Goal: Task Accomplishment & Management: Manage account settings

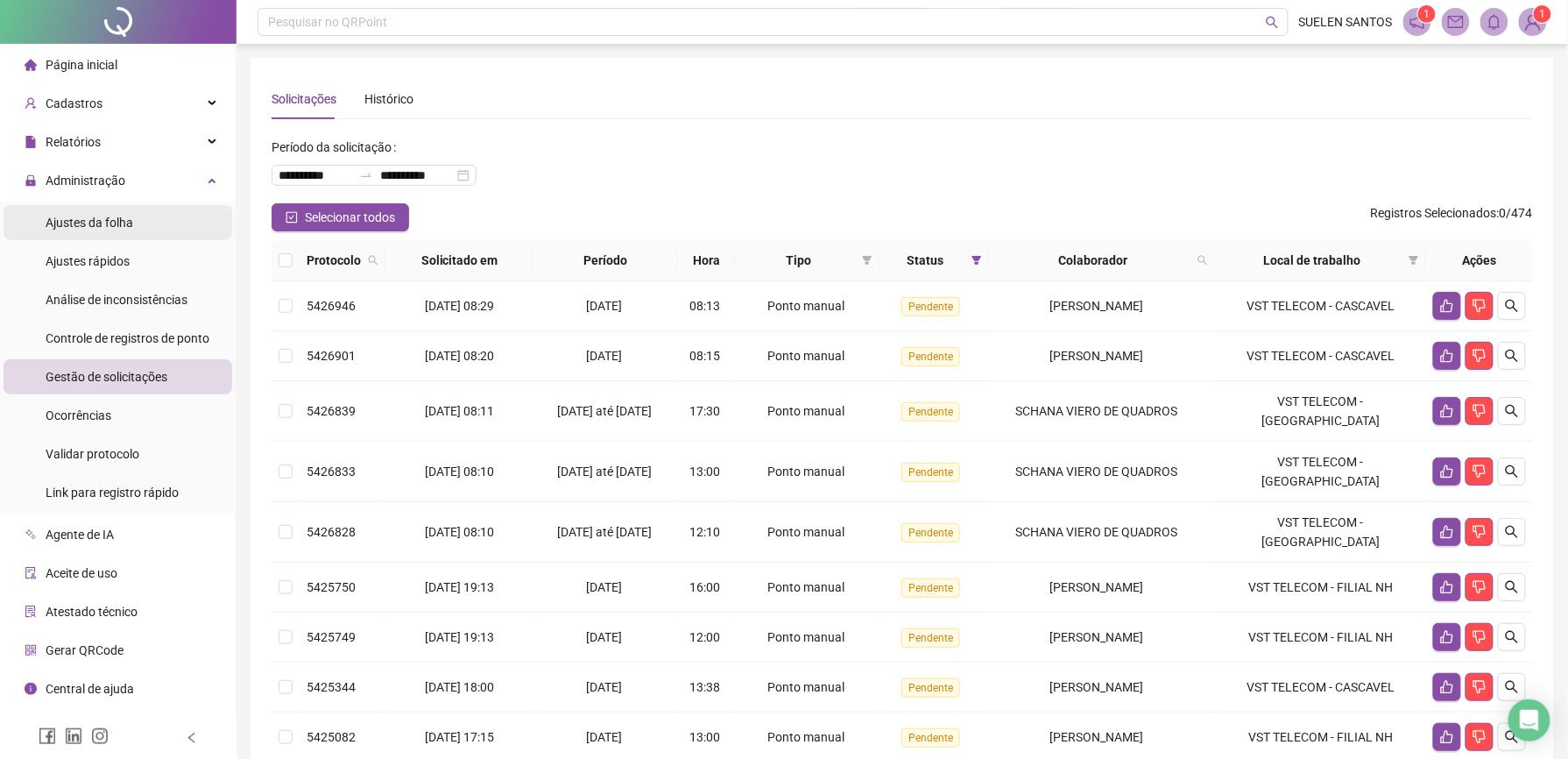
click at [106, 212] on div "Ajustes da folha" at bounding box center [89, 222] width 87 height 35
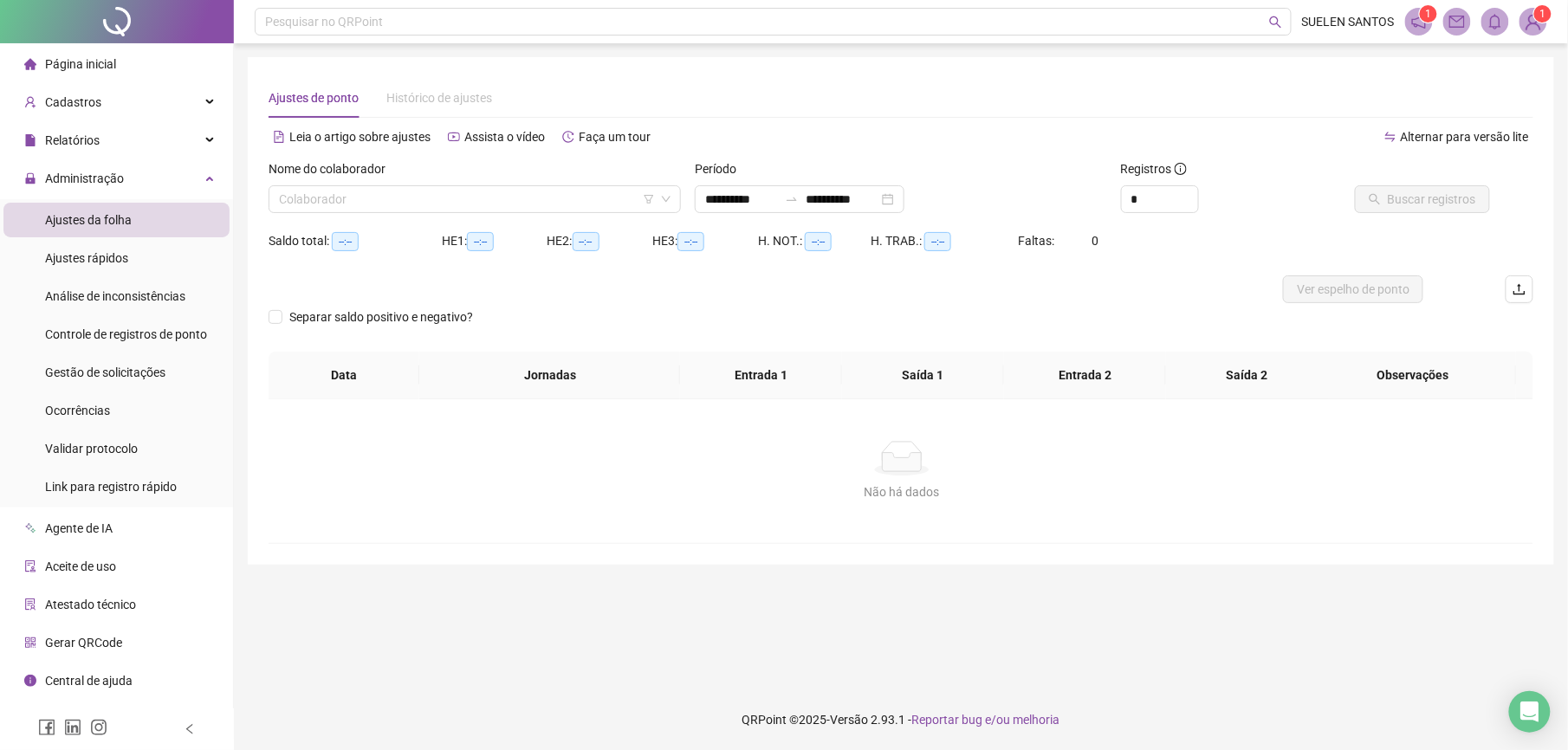
type input "**********"
click at [112, 367] on span "Gestão de solicitações" at bounding box center [105, 371] width 121 height 13
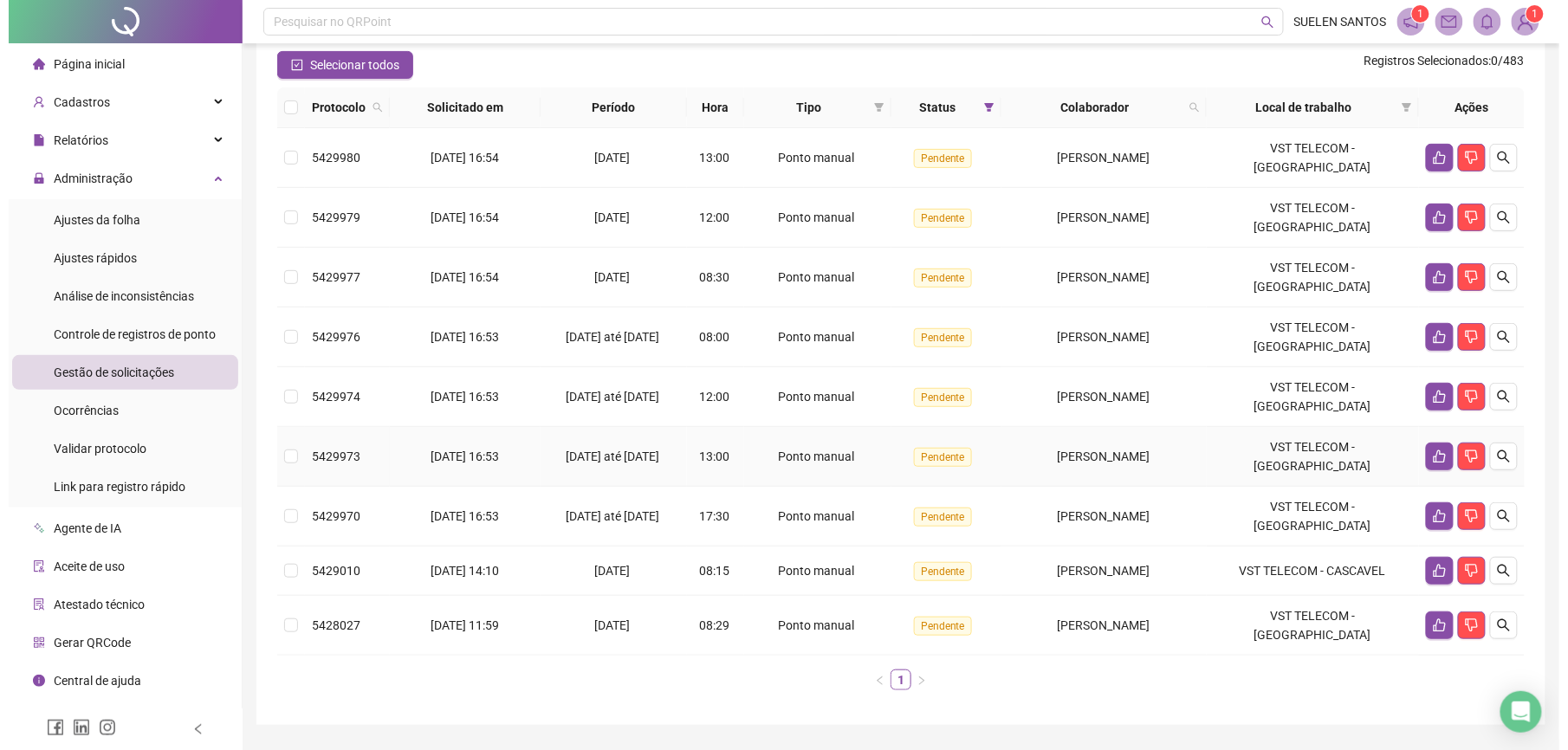
scroll to position [160, 0]
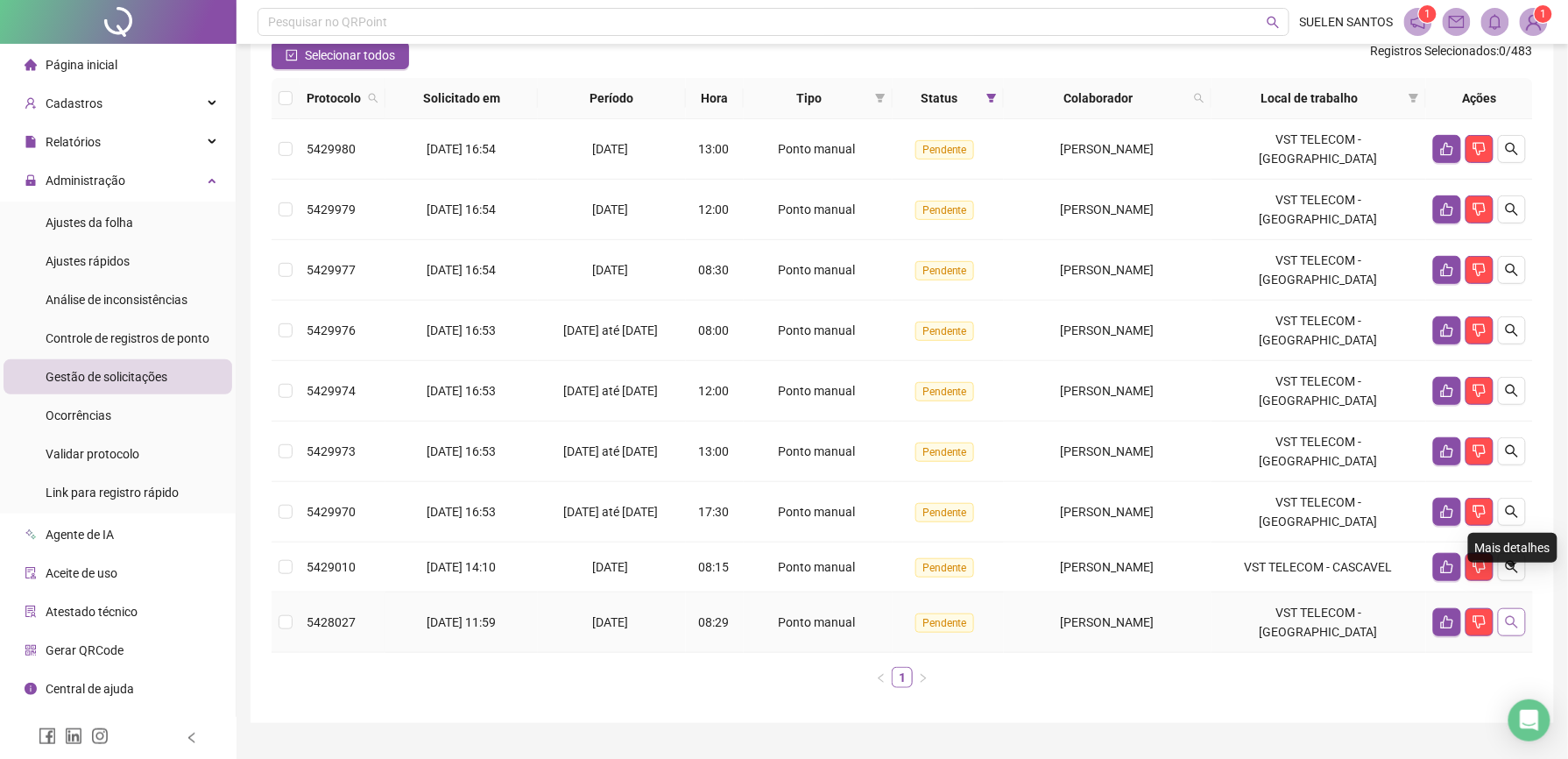
click at [1515, 615] on icon "search" at bounding box center [1512, 622] width 14 height 14
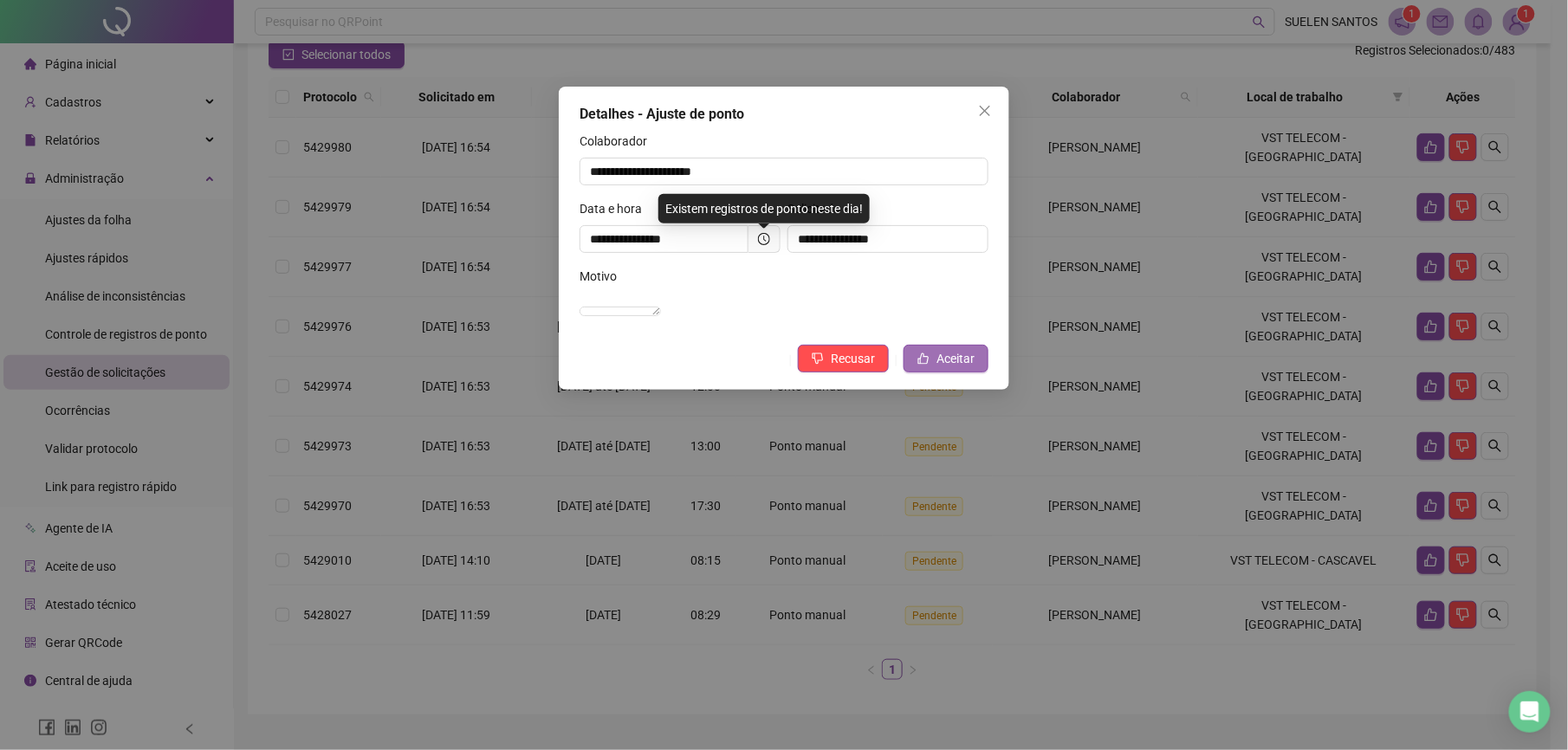
click at [943, 368] on span "Aceitar" at bounding box center [955, 358] width 38 height 19
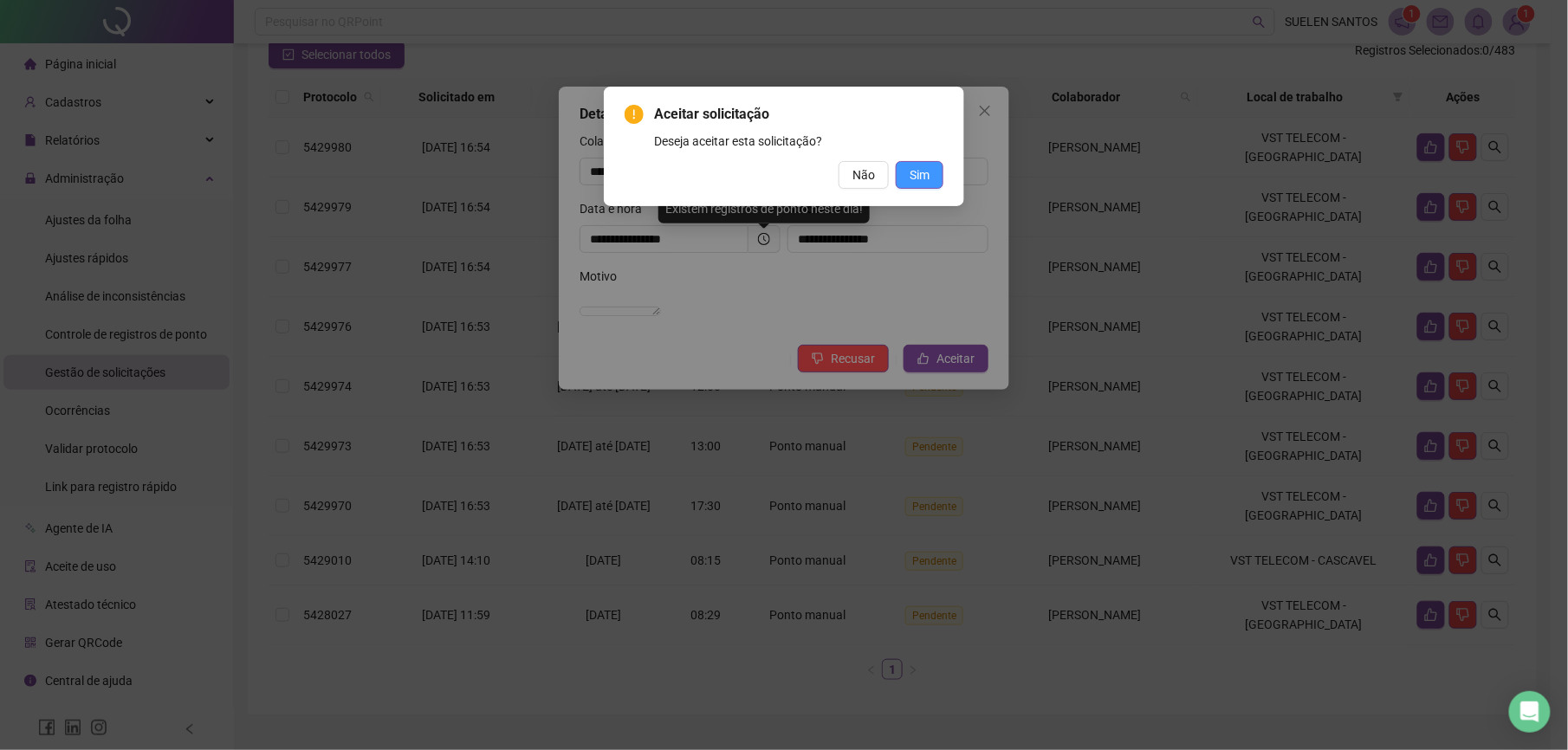
click at [920, 170] on span "Sim" at bounding box center [919, 174] width 20 height 19
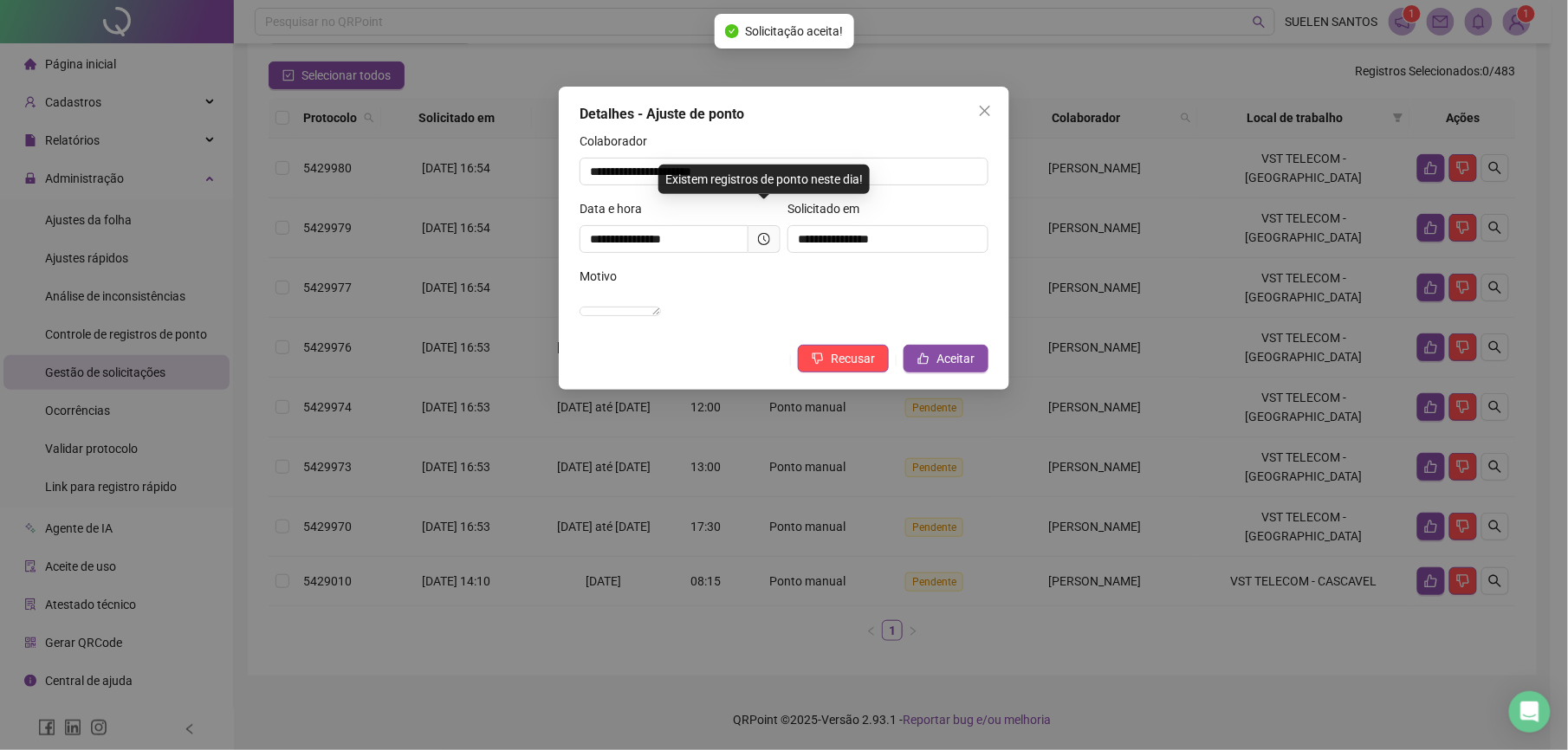
scroll to position [111, 0]
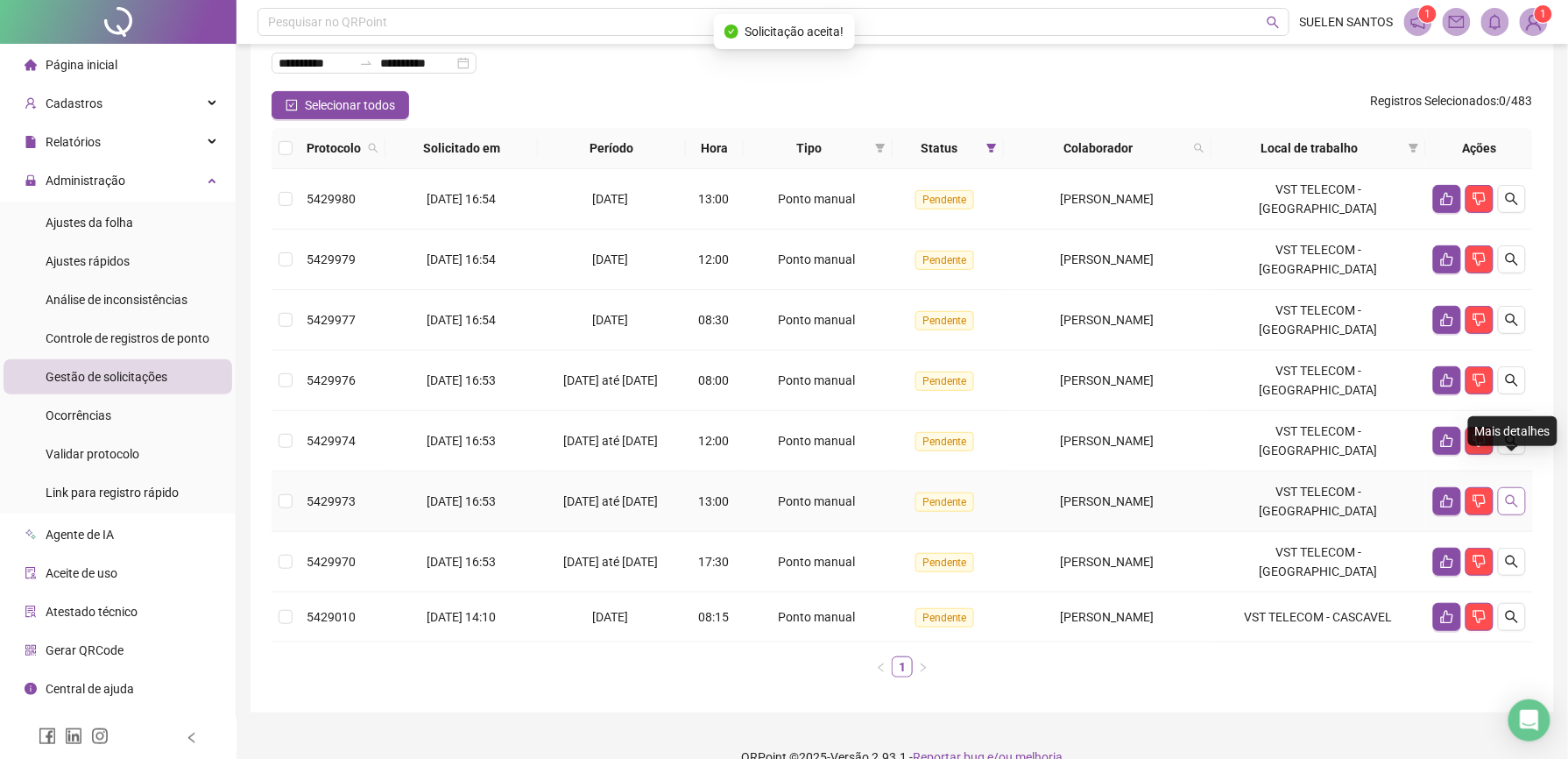
click at [1512, 494] on icon "search" at bounding box center [1512, 501] width 14 height 14
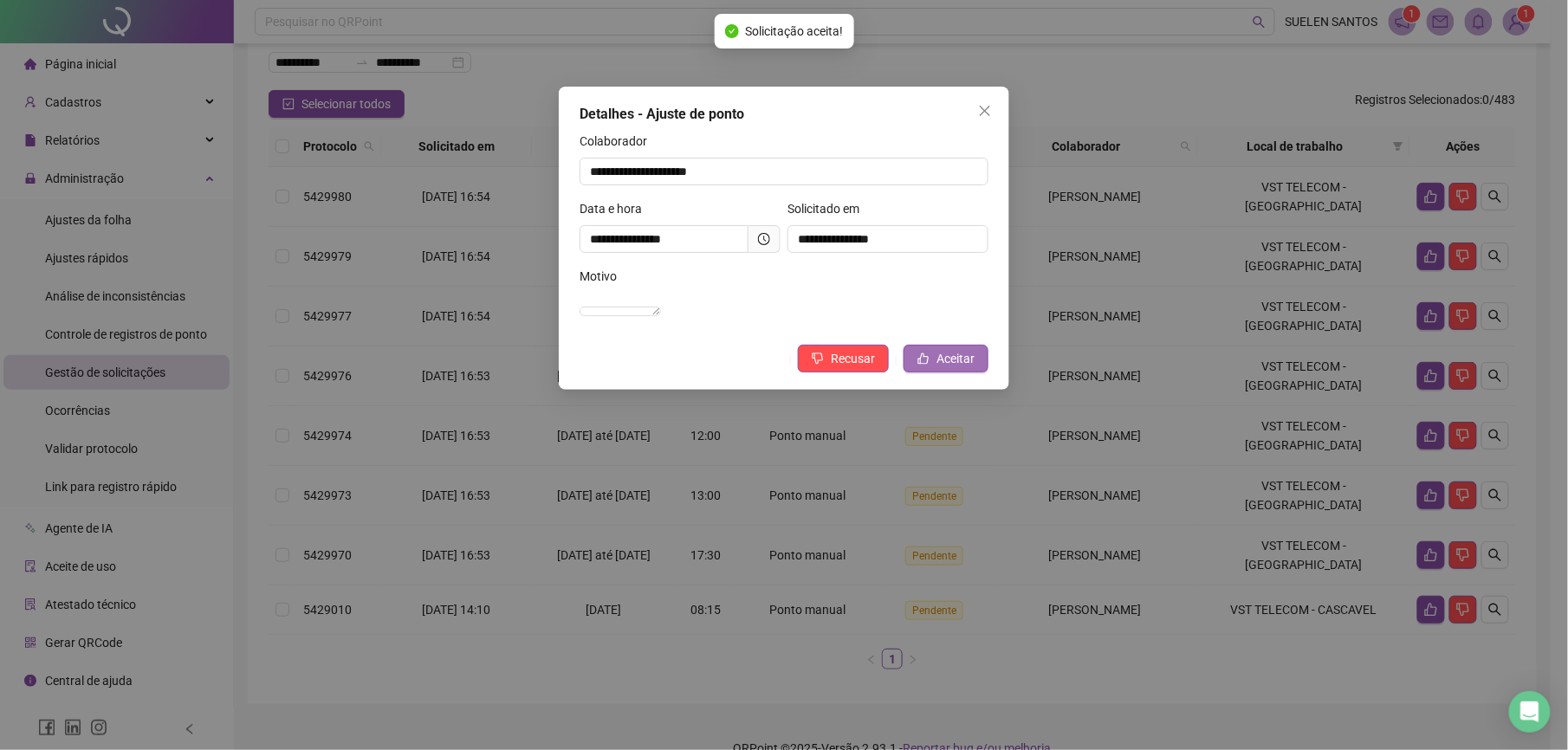
click at [954, 368] on span "Aceitar" at bounding box center [955, 358] width 38 height 19
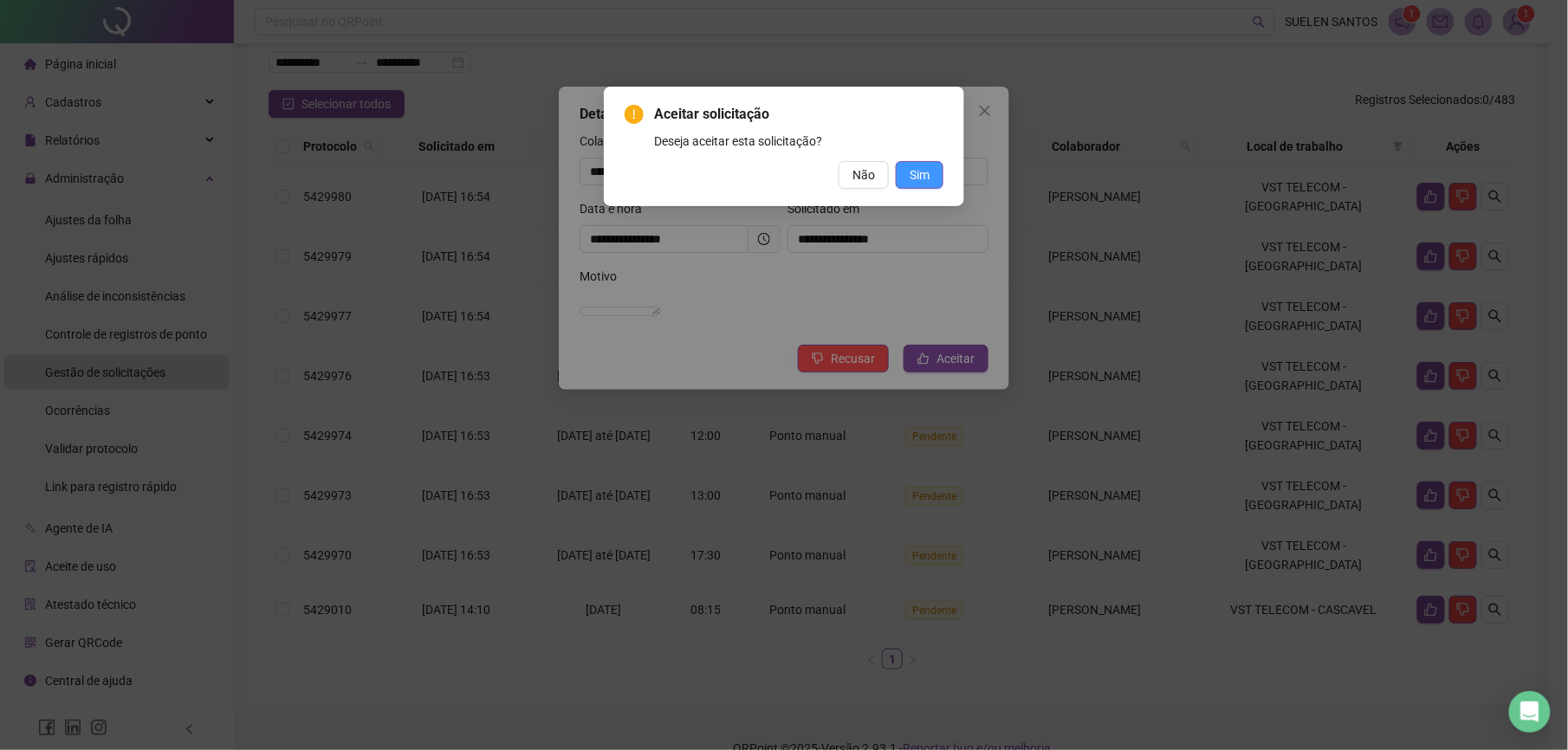
click at [927, 174] on span "Sim" at bounding box center [919, 174] width 20 height 19
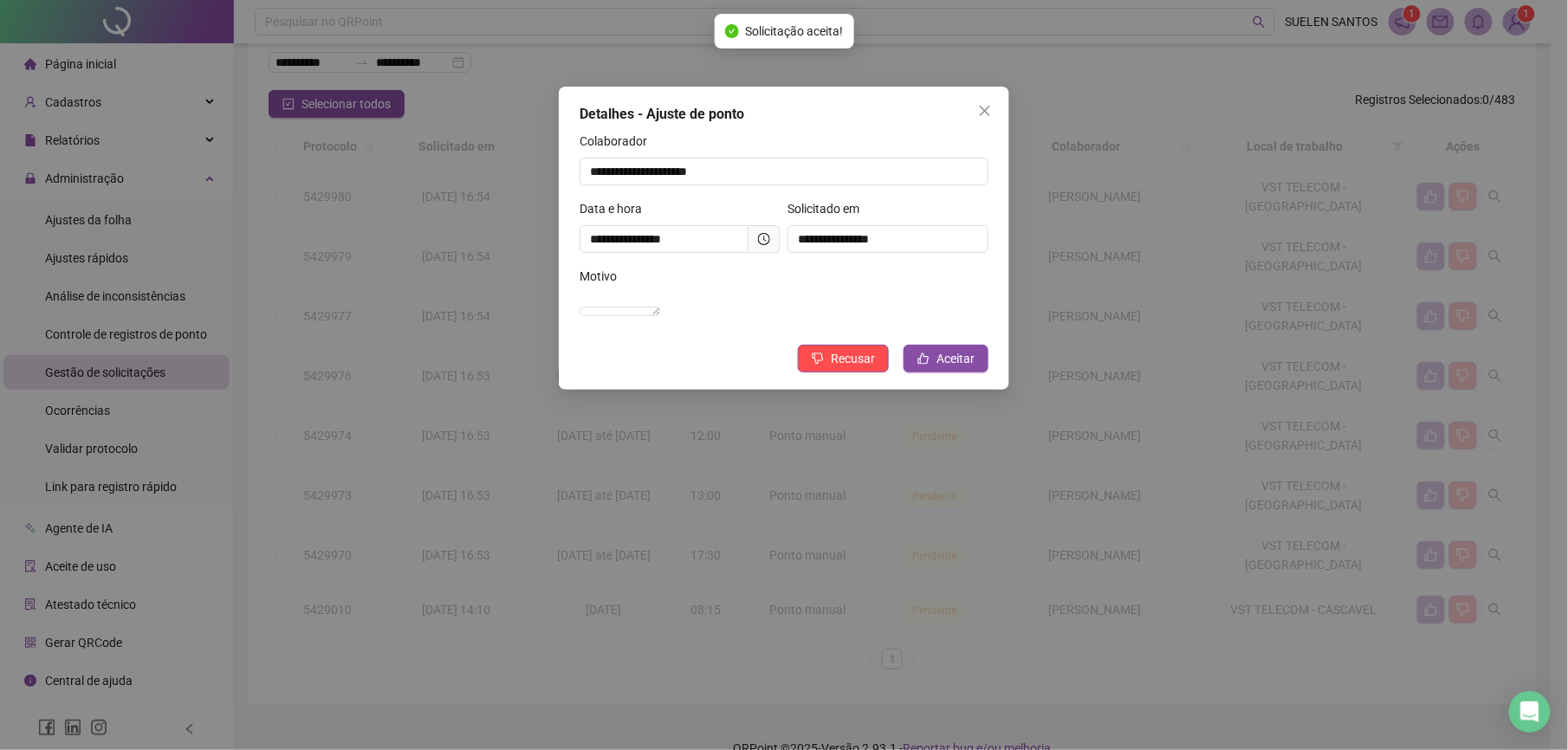
scroll to position [50, 0]
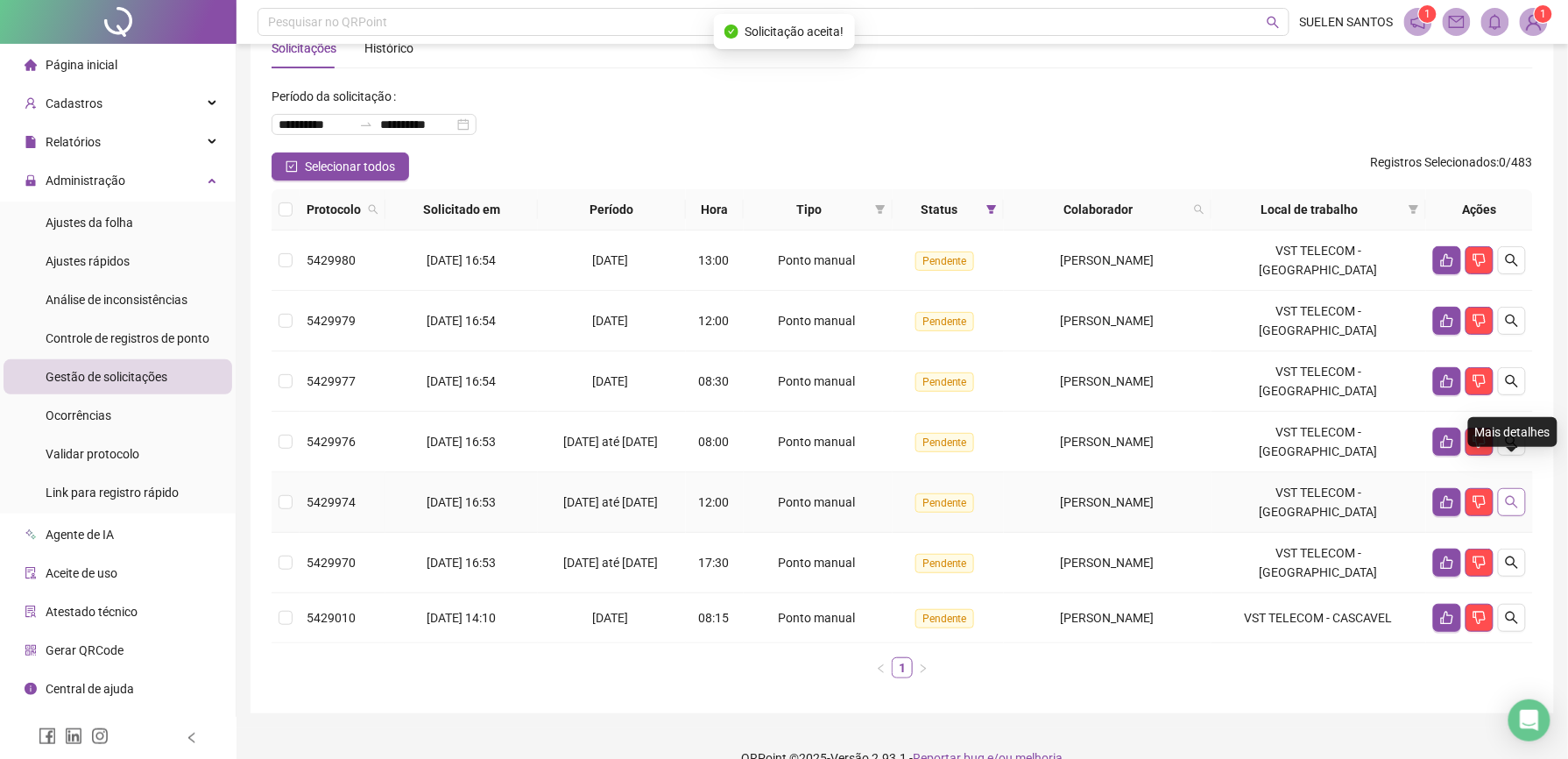
click at [1509, 495] on icon "search" at bounding box center [1512, 501] width 14 height 14
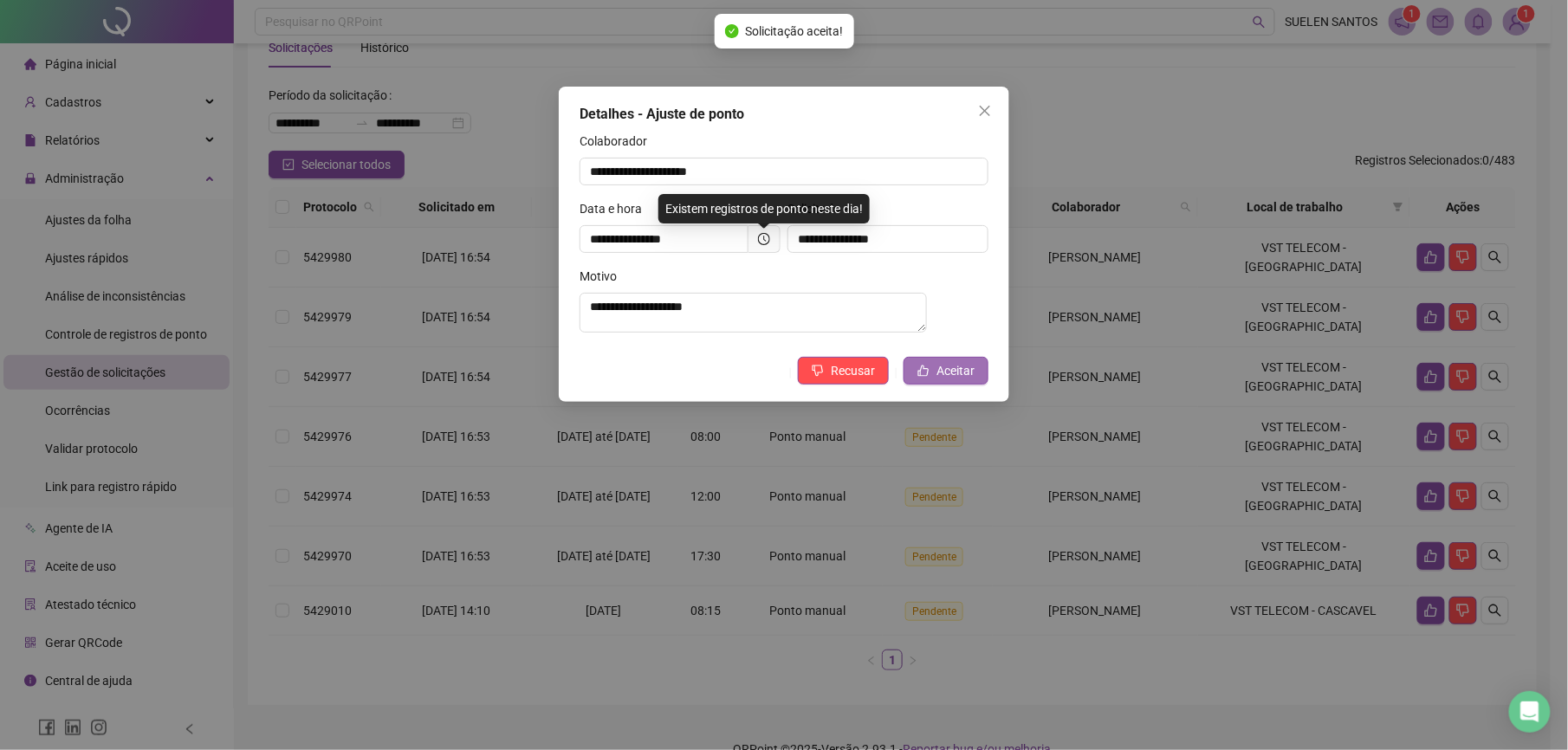
click at [954, 380] on span "Aceitar" at bounding box center [955, 371] width 38 height 19
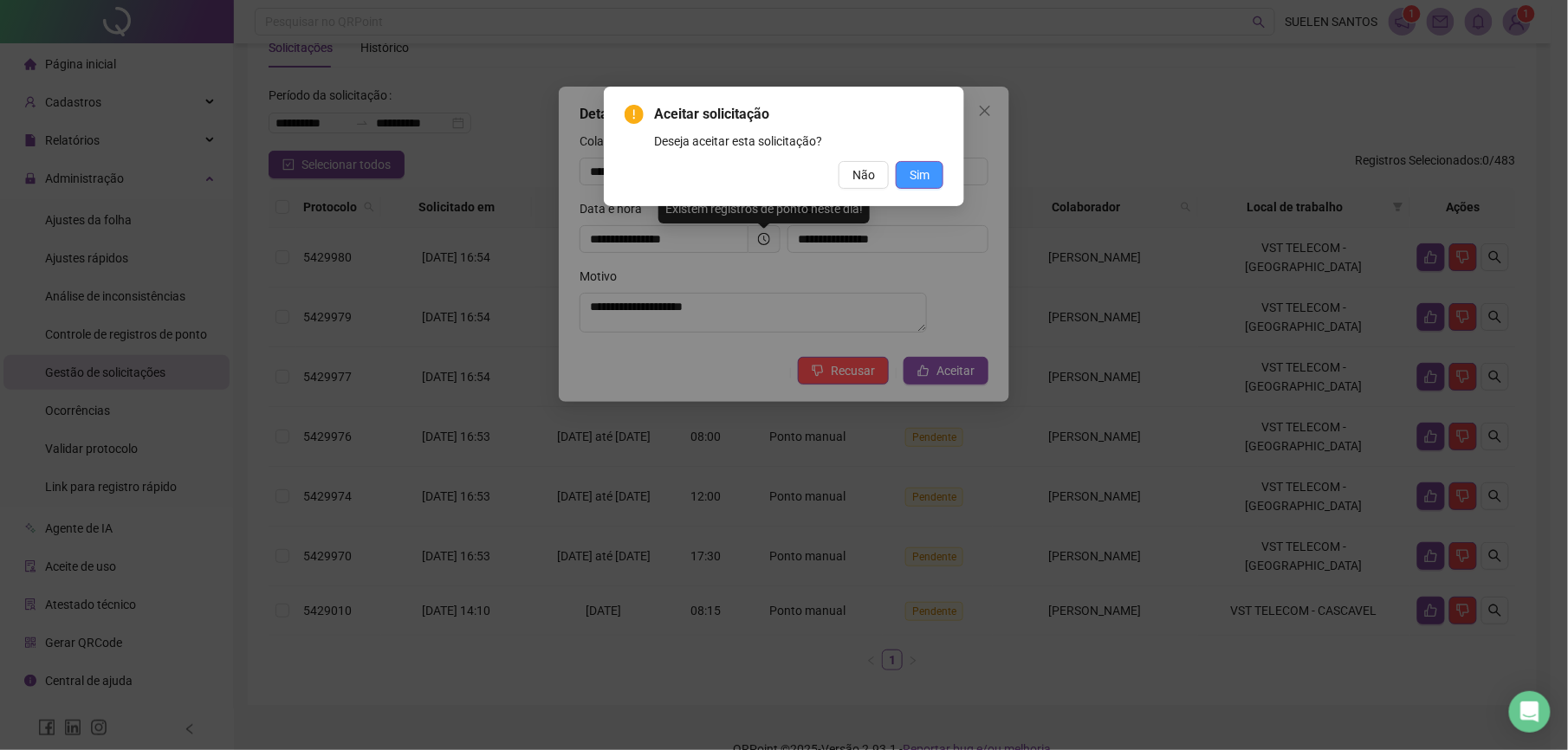
click at [924, 175] on span "Sim" at bounding box center [919, 174] width 20 height 19
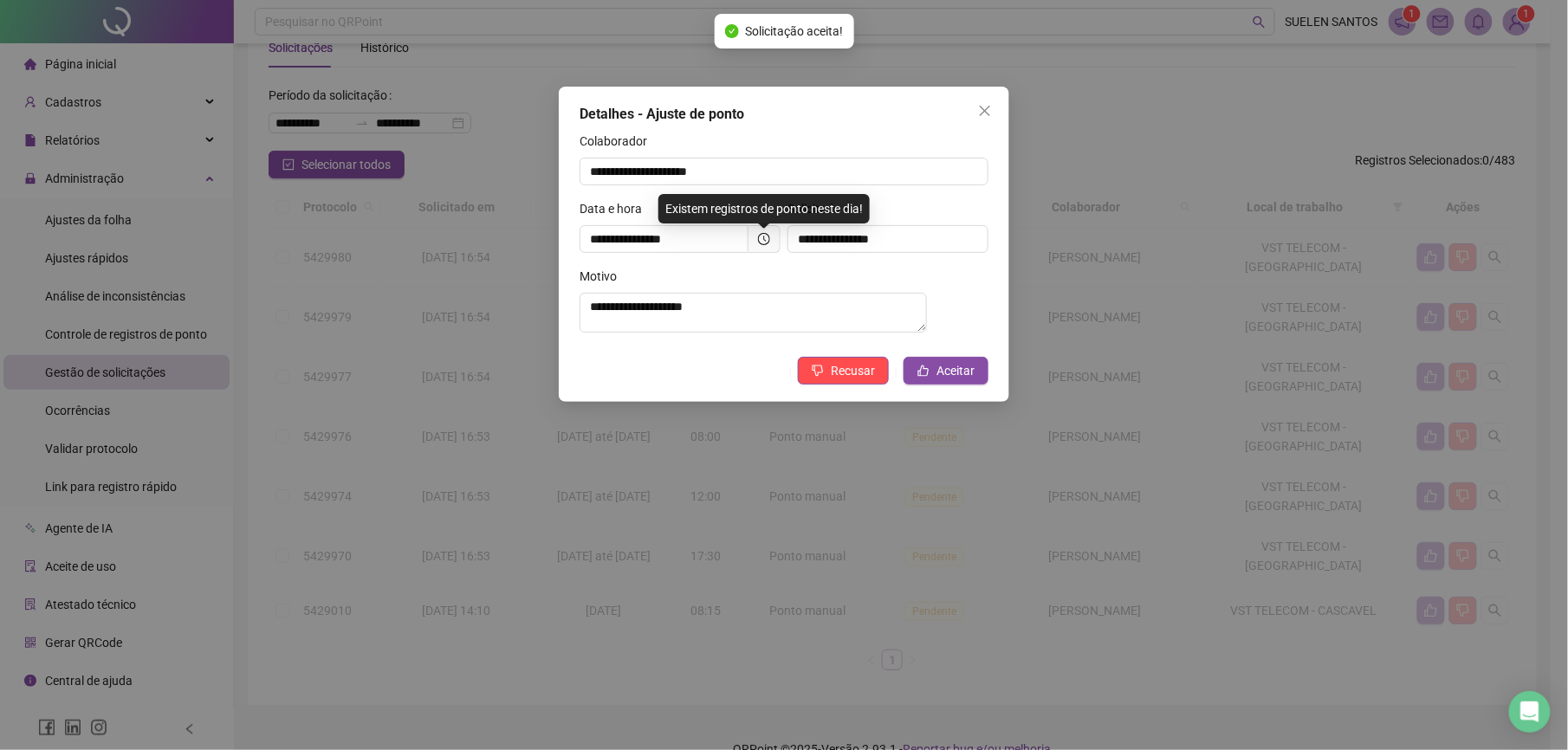
scroll to position [0, 0]
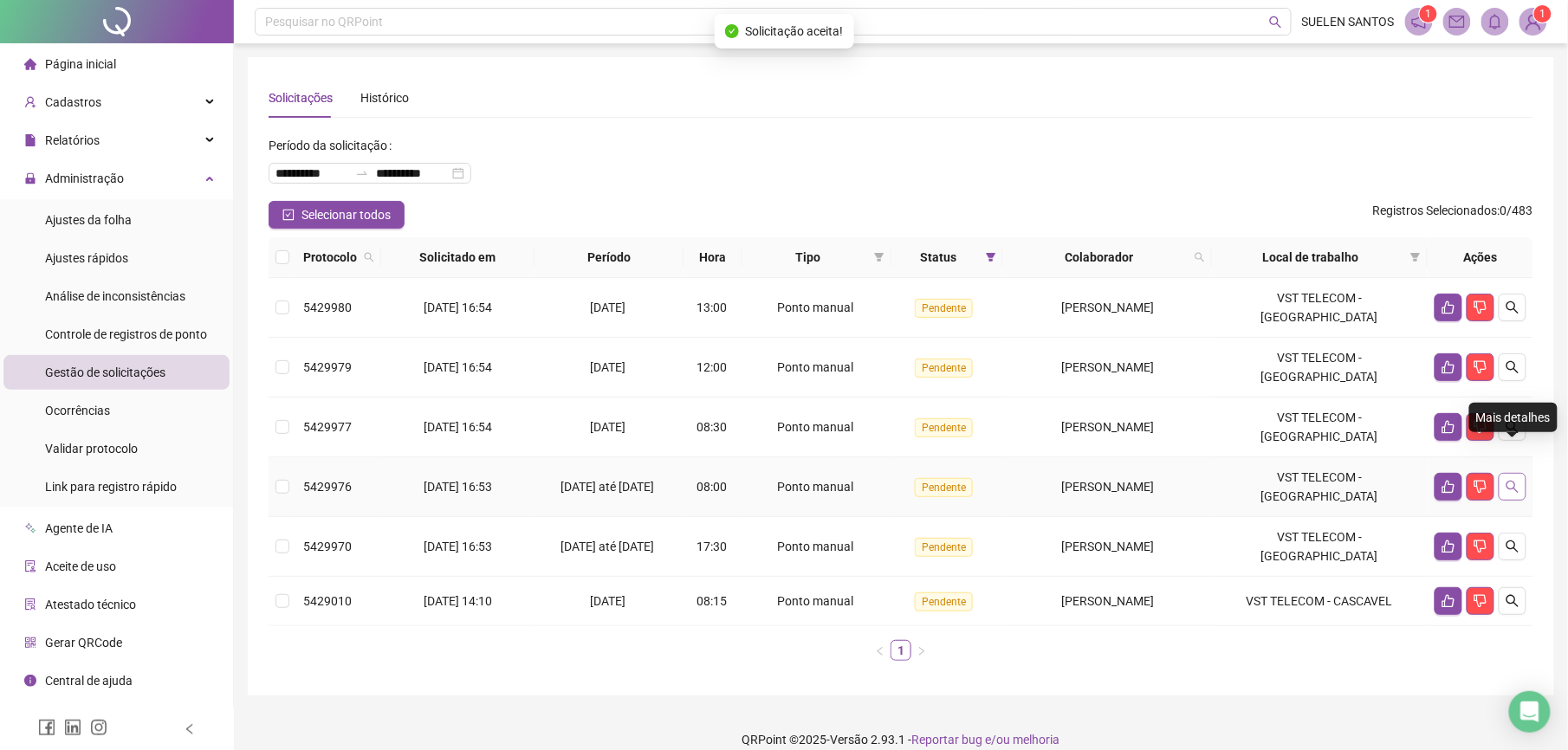
click at [1510, 480] on icon "search" at bounding box center [1512, 487] width 13 height 13
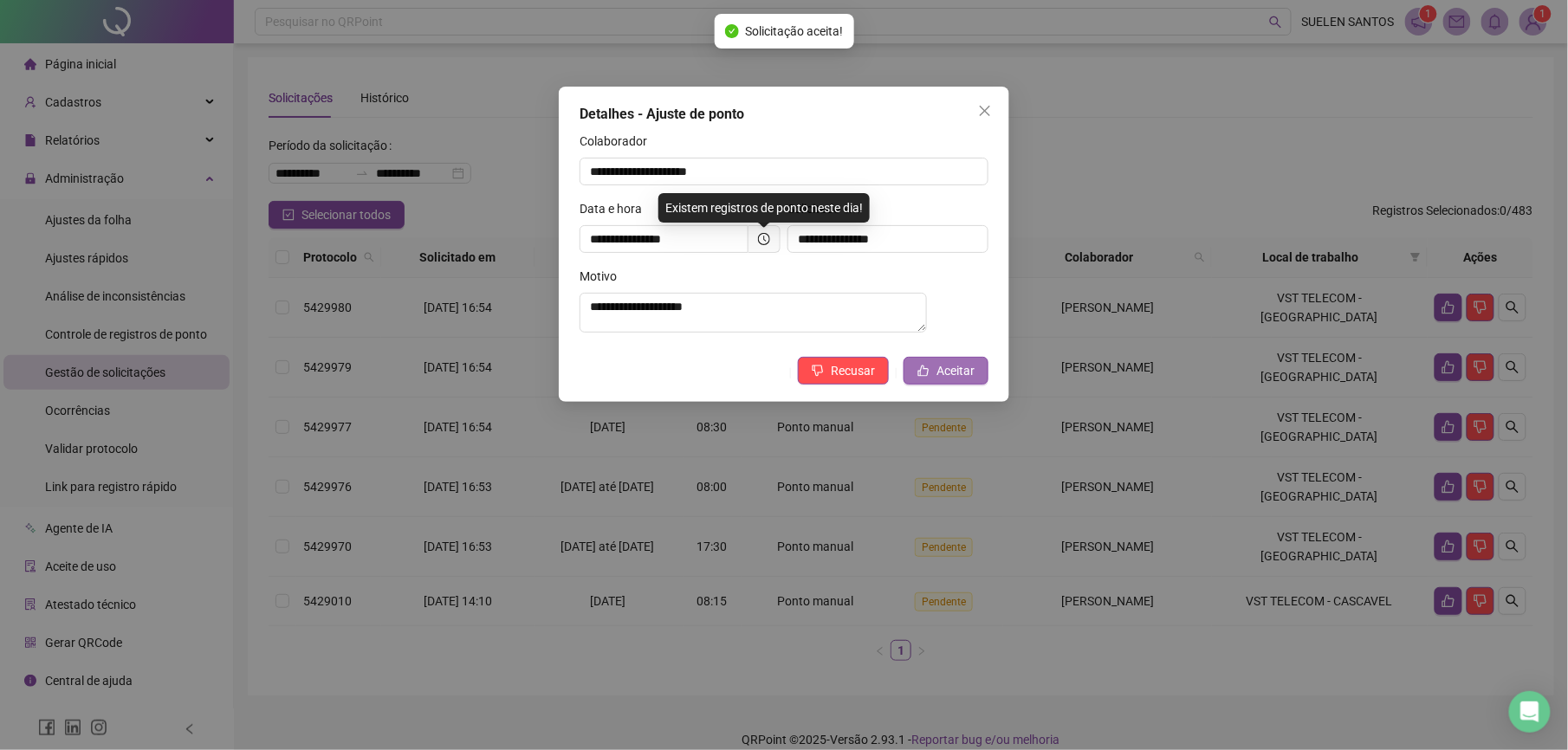
click at [958, 371] on span "Aceitar" at bounding box center [955, 371] width 38 height 19
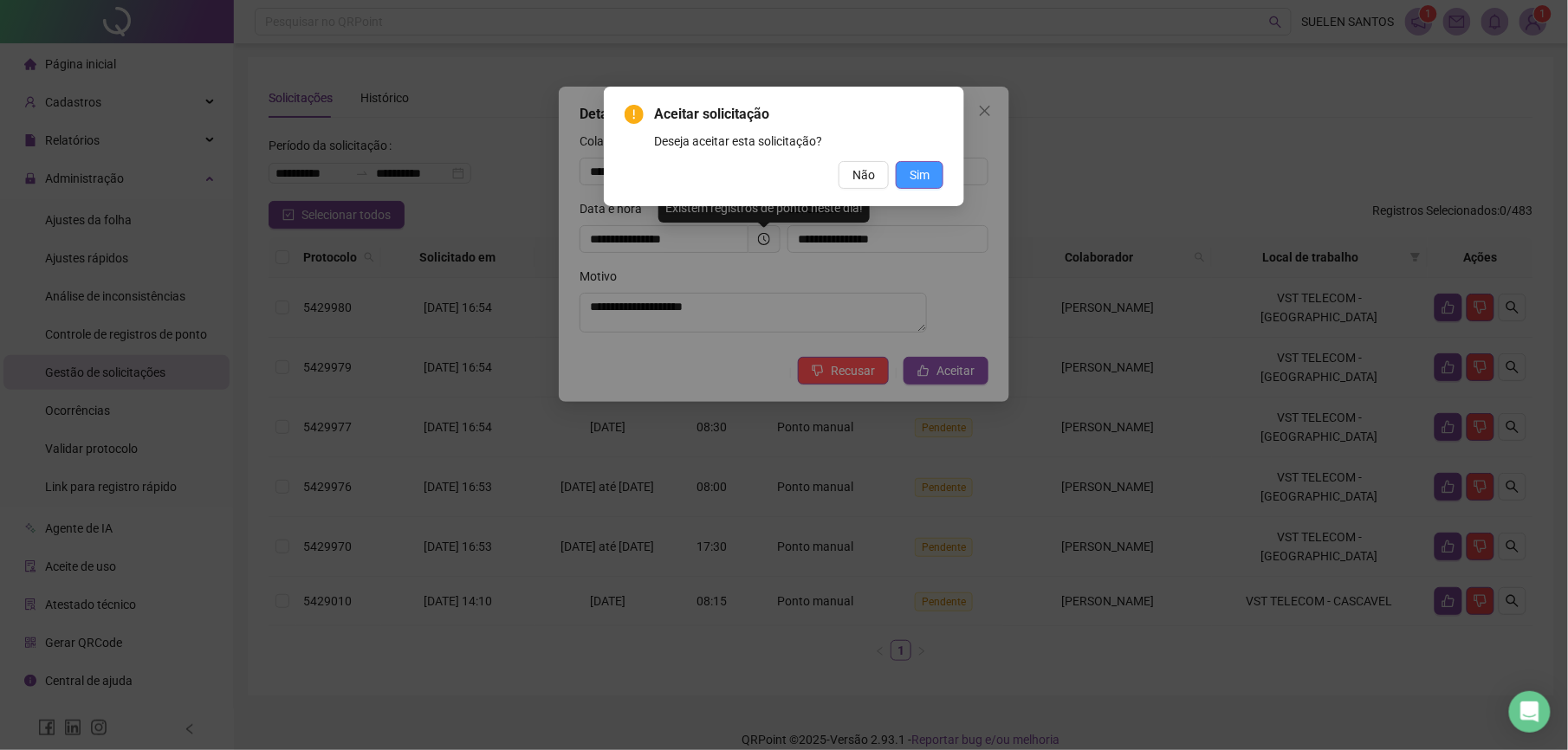
click at [917, 172] on span "Sim" at bounding box center [919, 174] width 20 height 19
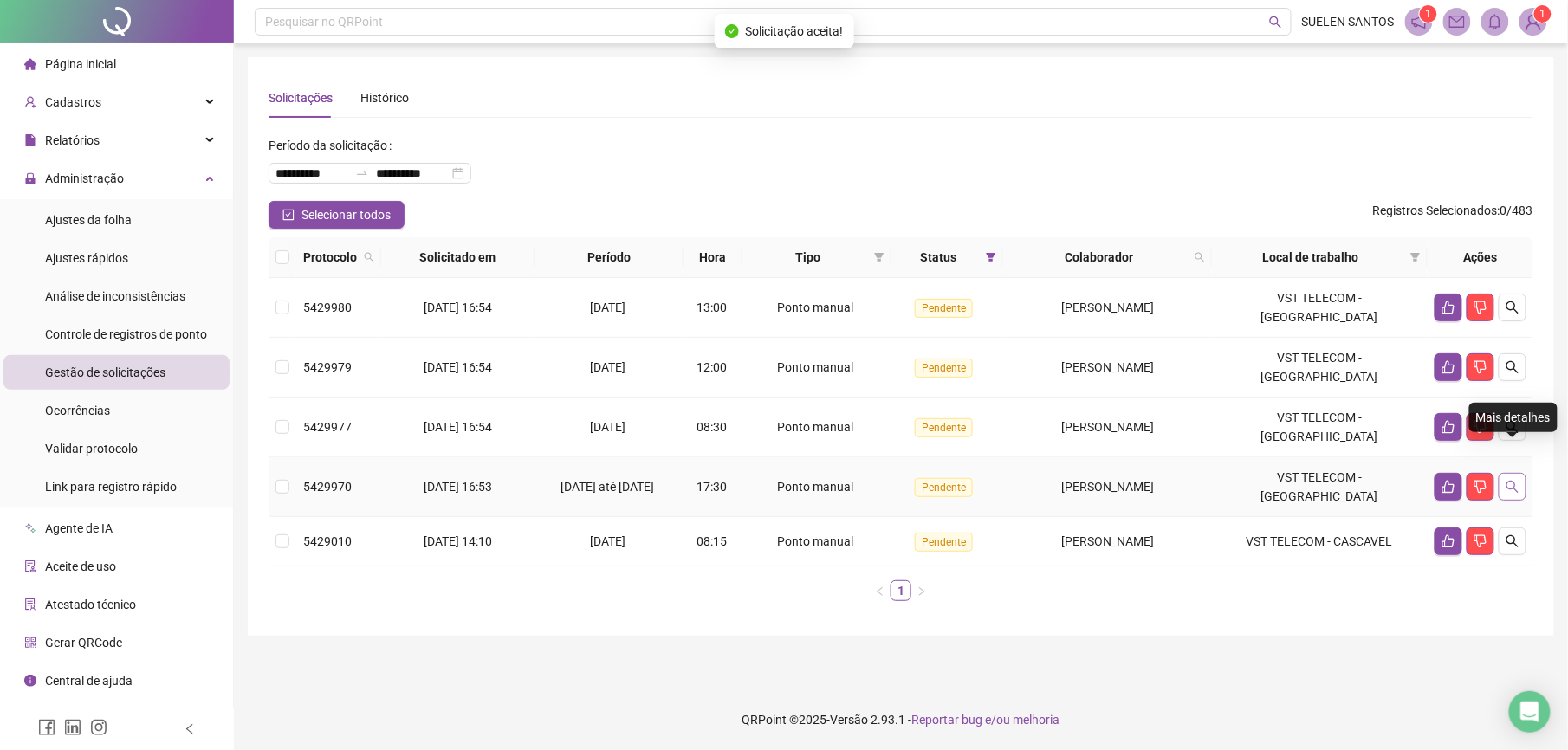
click at [1512, 480] on icon "search" at bounding box center [1512, 487] width 13 height 13
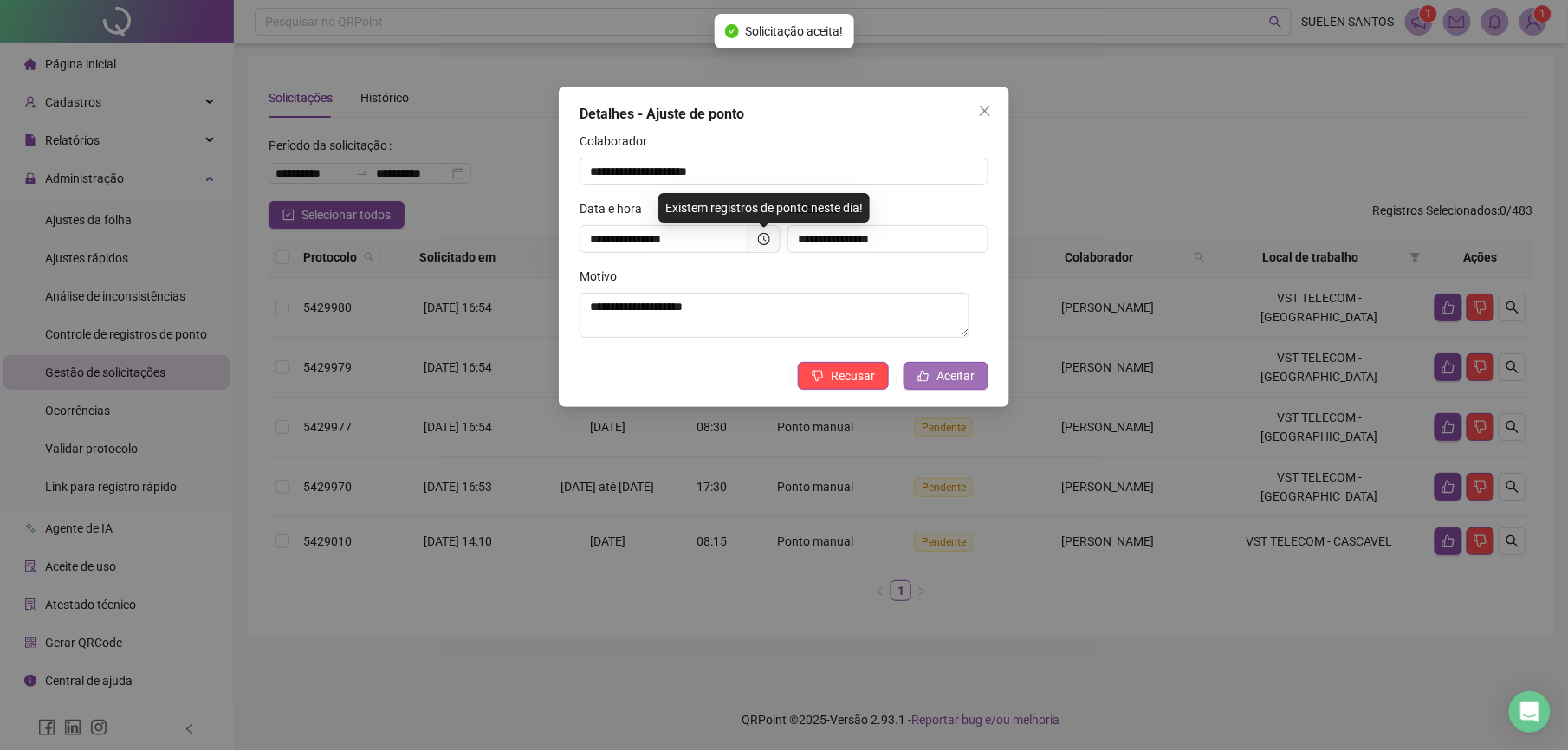
click at [979, 369] on button "Aceitar" at bounding box center [946, 376] width 85 height 28
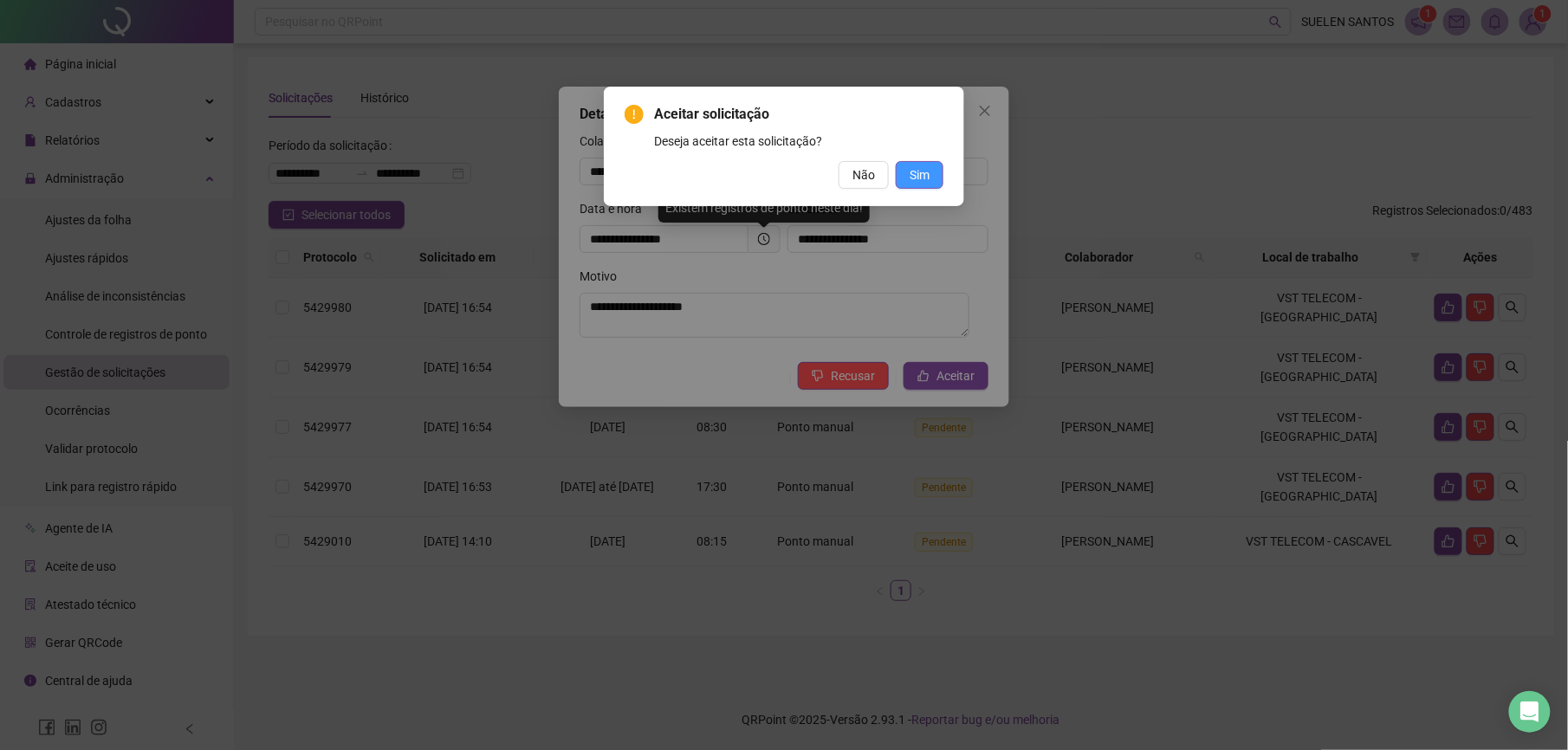
click at [913, 170] on span "Sim" at bounding box center [919, 174] width 20 height 19
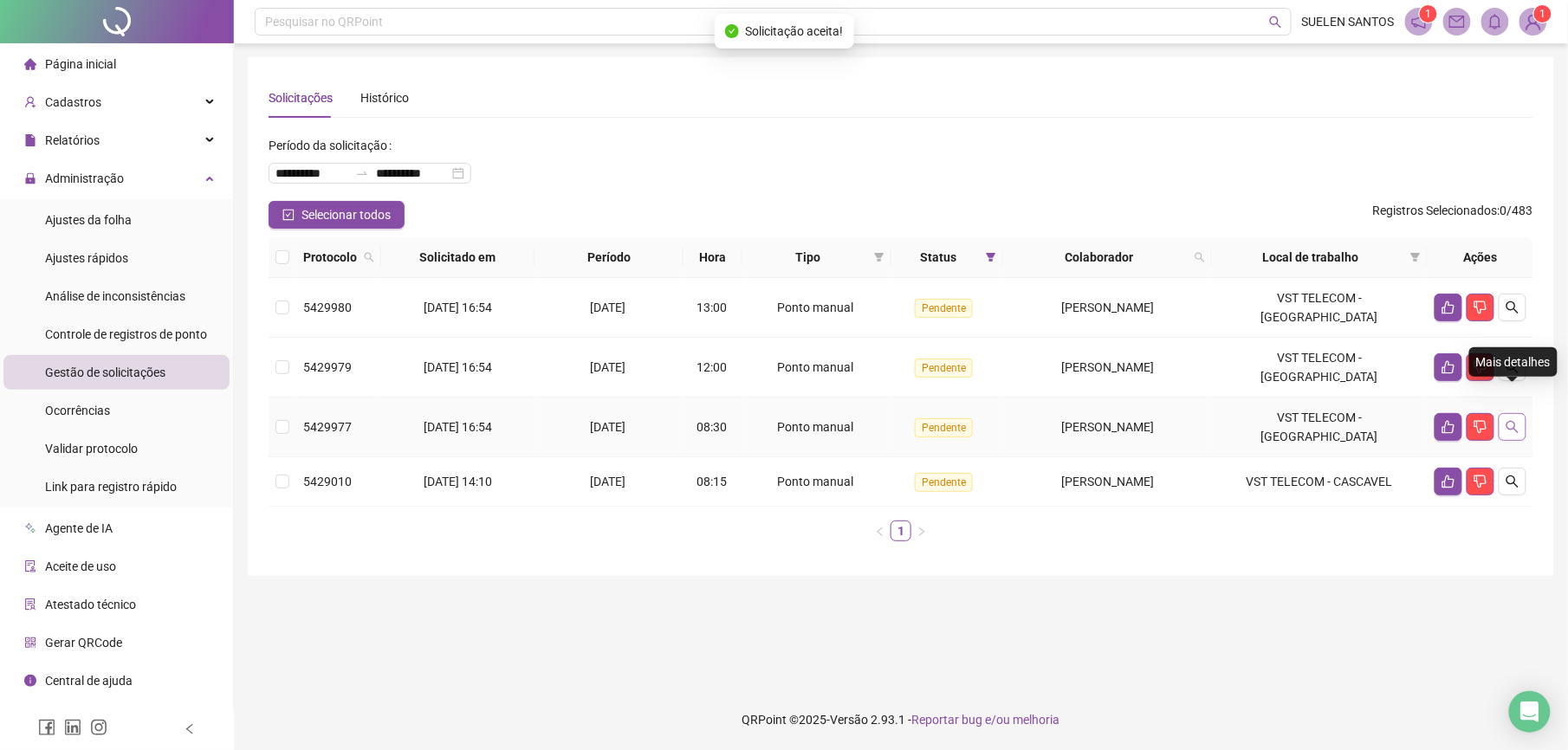
click at [1519, 420] on icon "search" at bounding box center [1512, 426] width 13 height 13
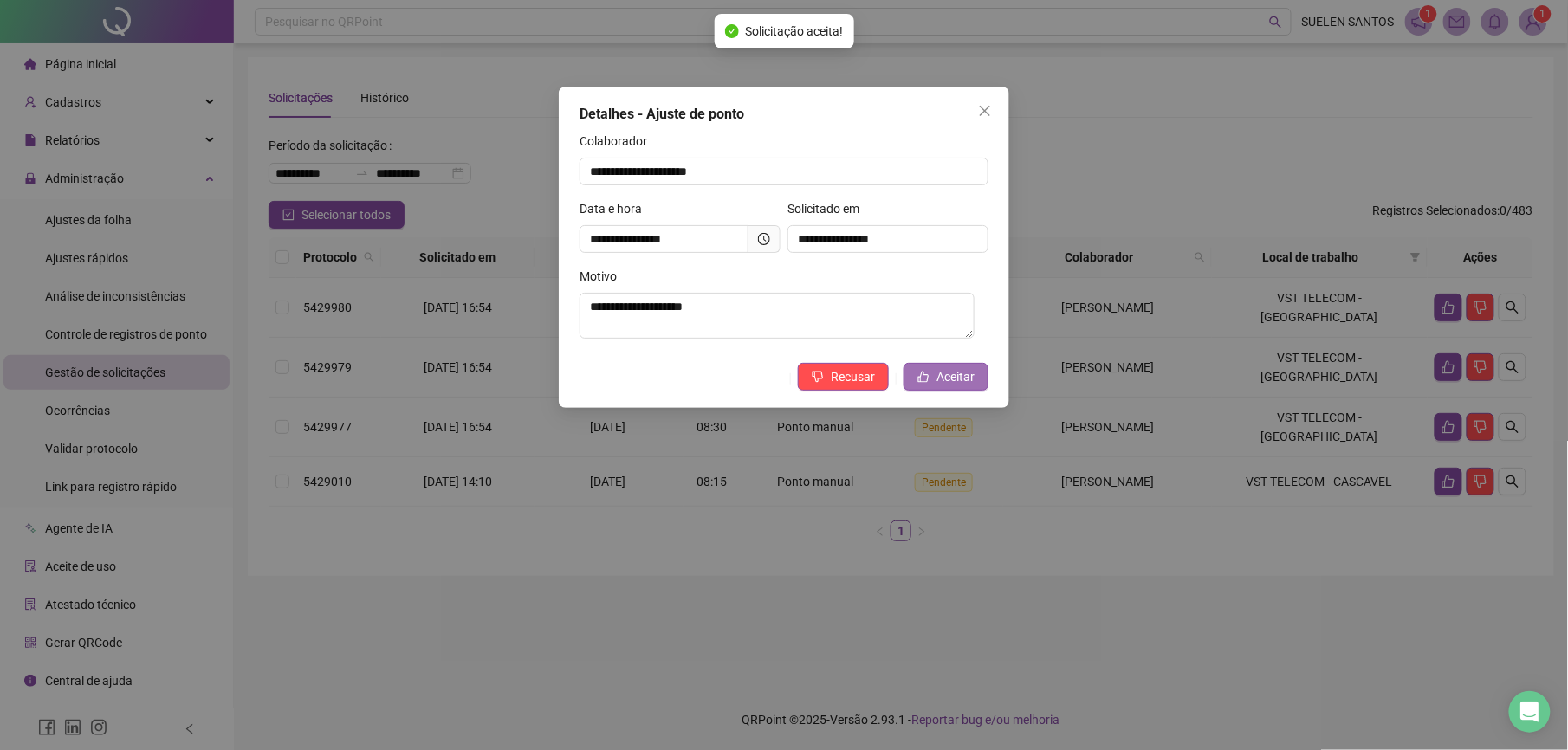
click at [946, 378] on span "Aceitar" at bounding box center [955, 376] width 38 height 19
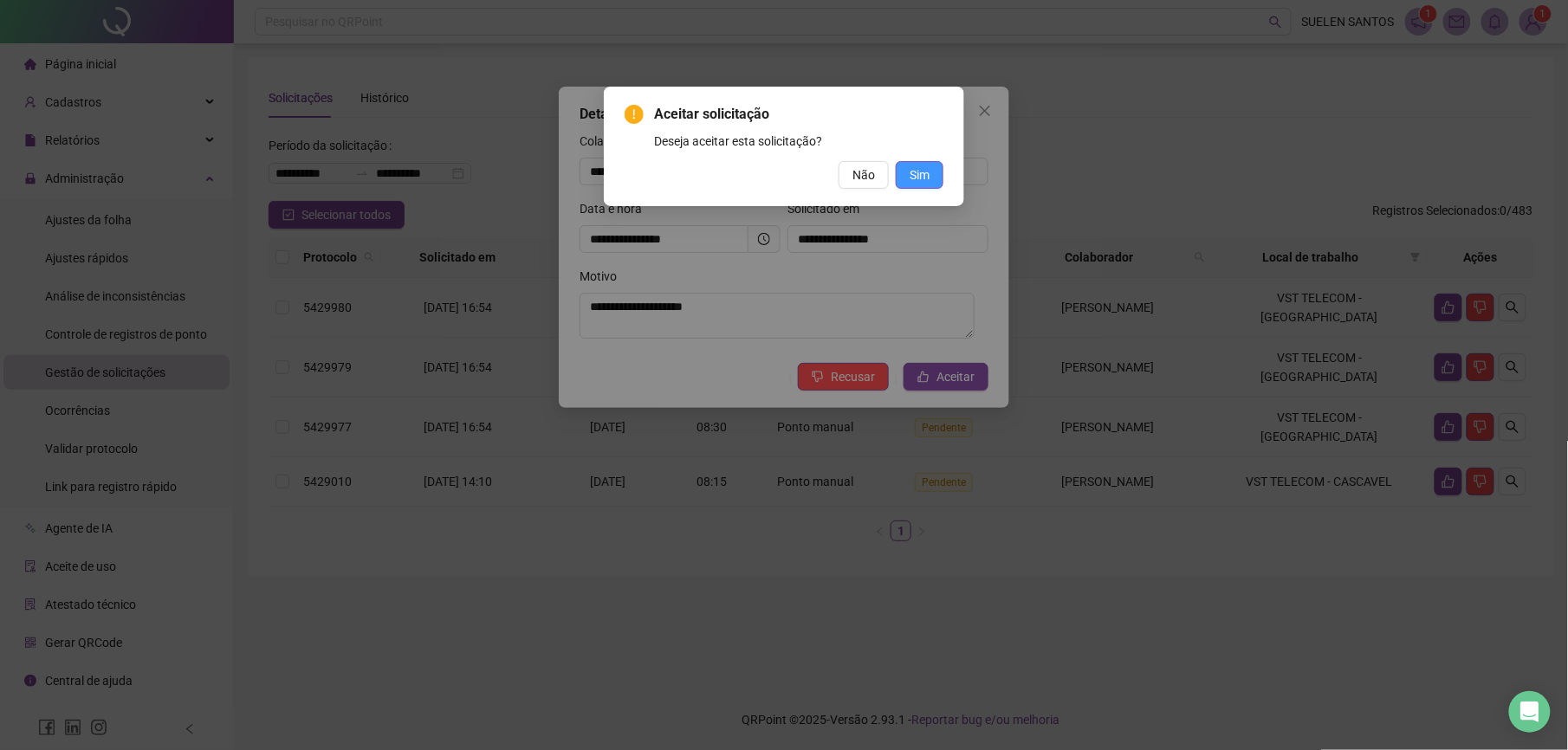
click at [920, 180] on span "Sim" at bounding box center [919, 174] width 20 height 19
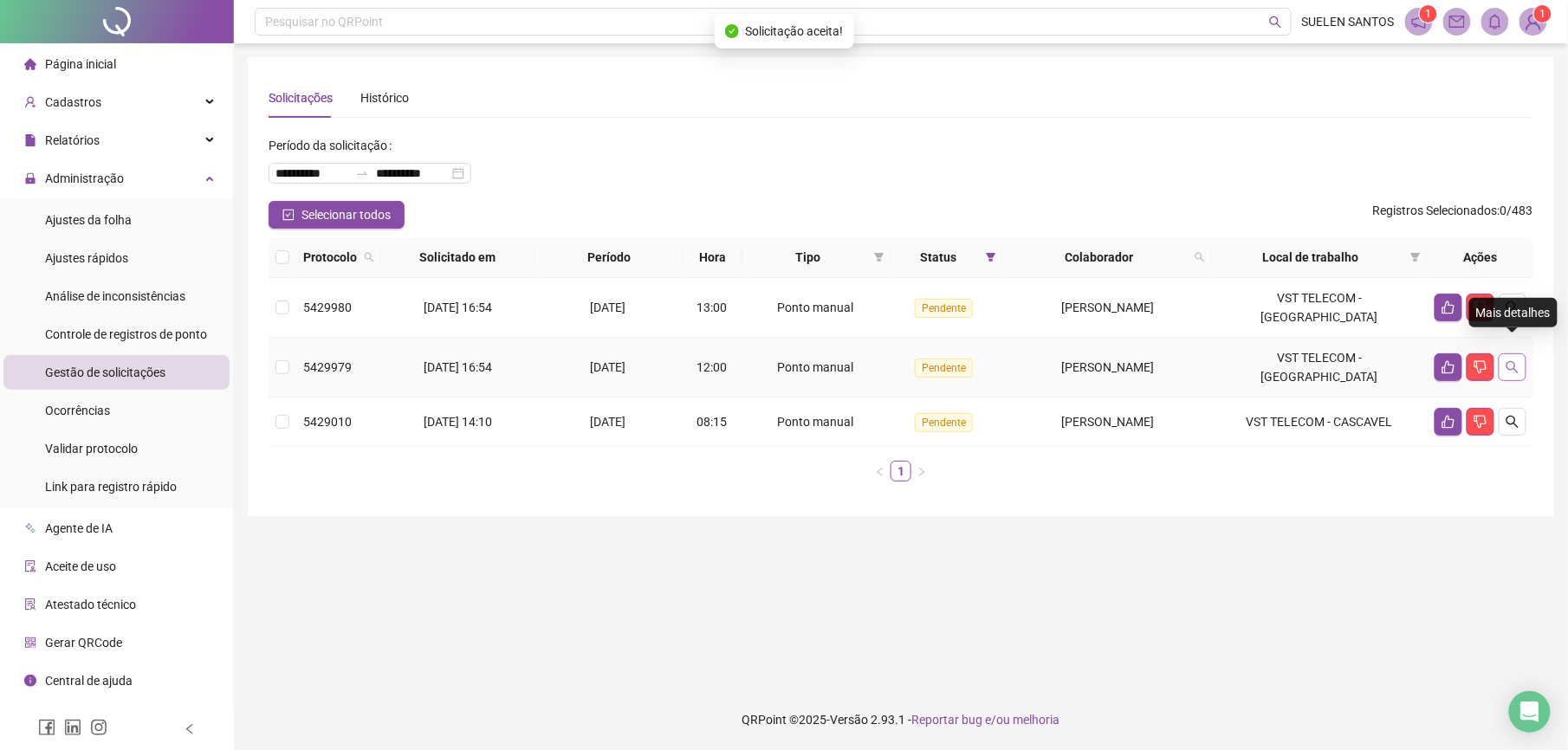
click at [1513, 361] on icon "search" at bounding box center [1512, 367] width 13 height 13
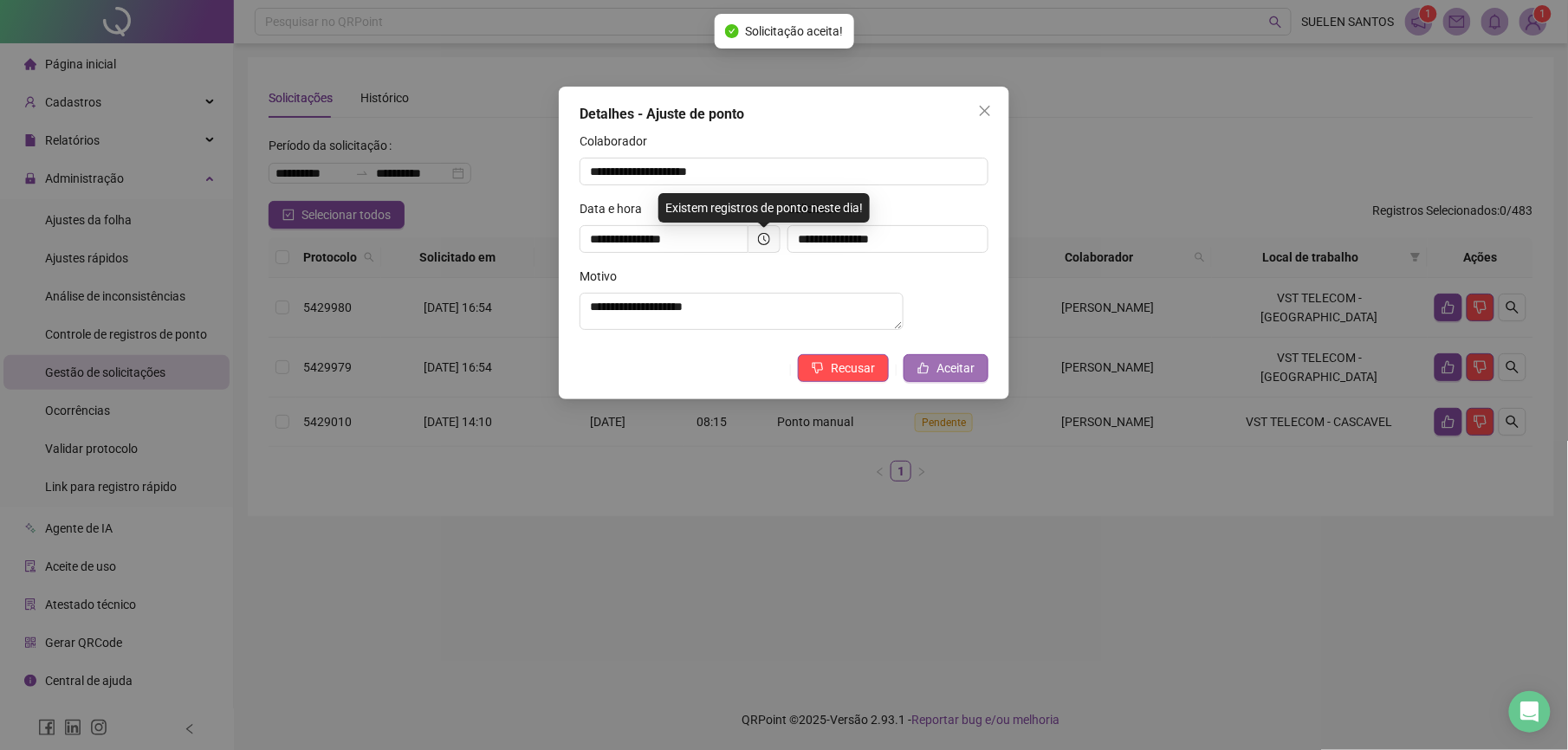
click at [927, 374] on icon "like" at bounding box center [923, 368] width 12 height 12
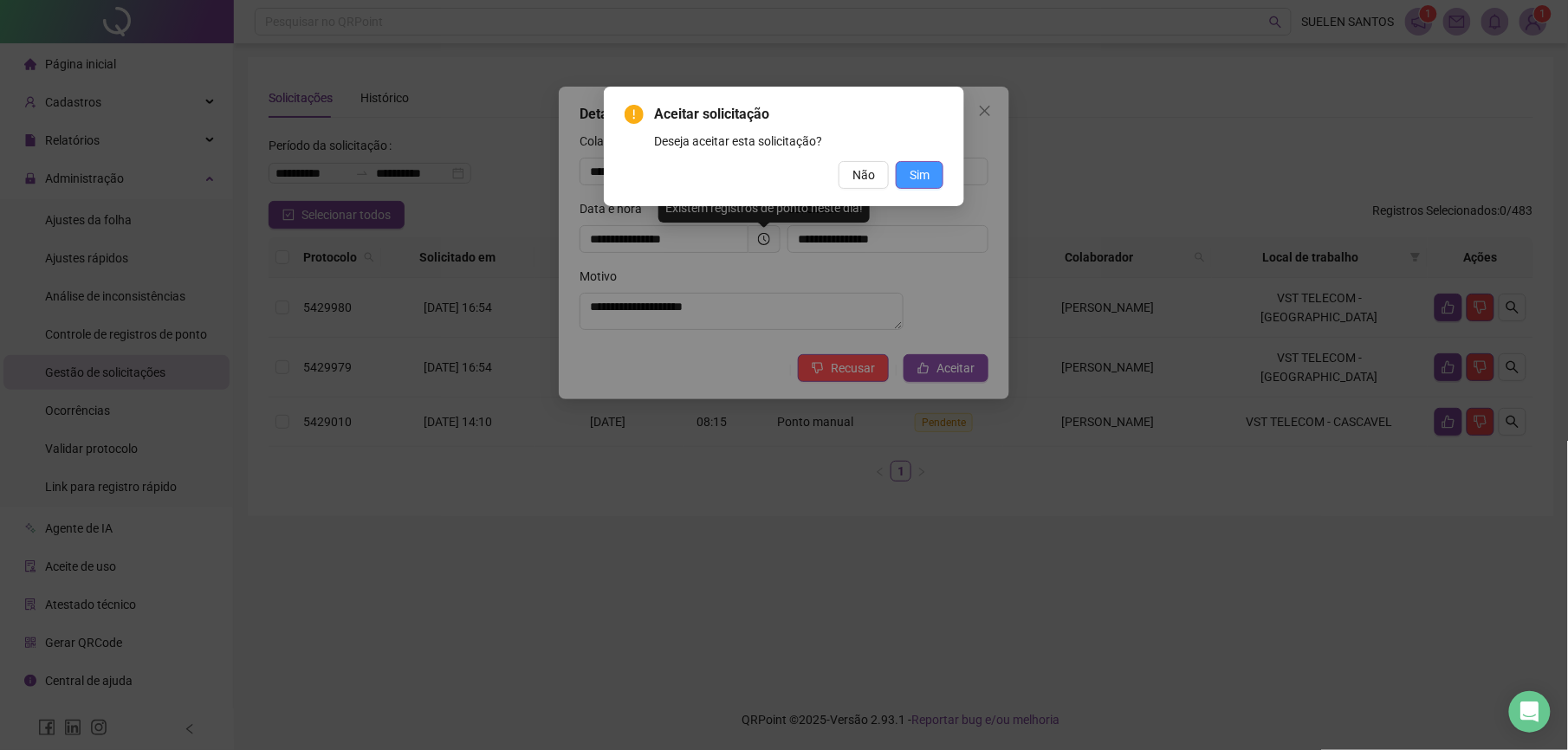
click at [926, 170] on span "Sim" at bounding box center [919, 174] width 20 height 19
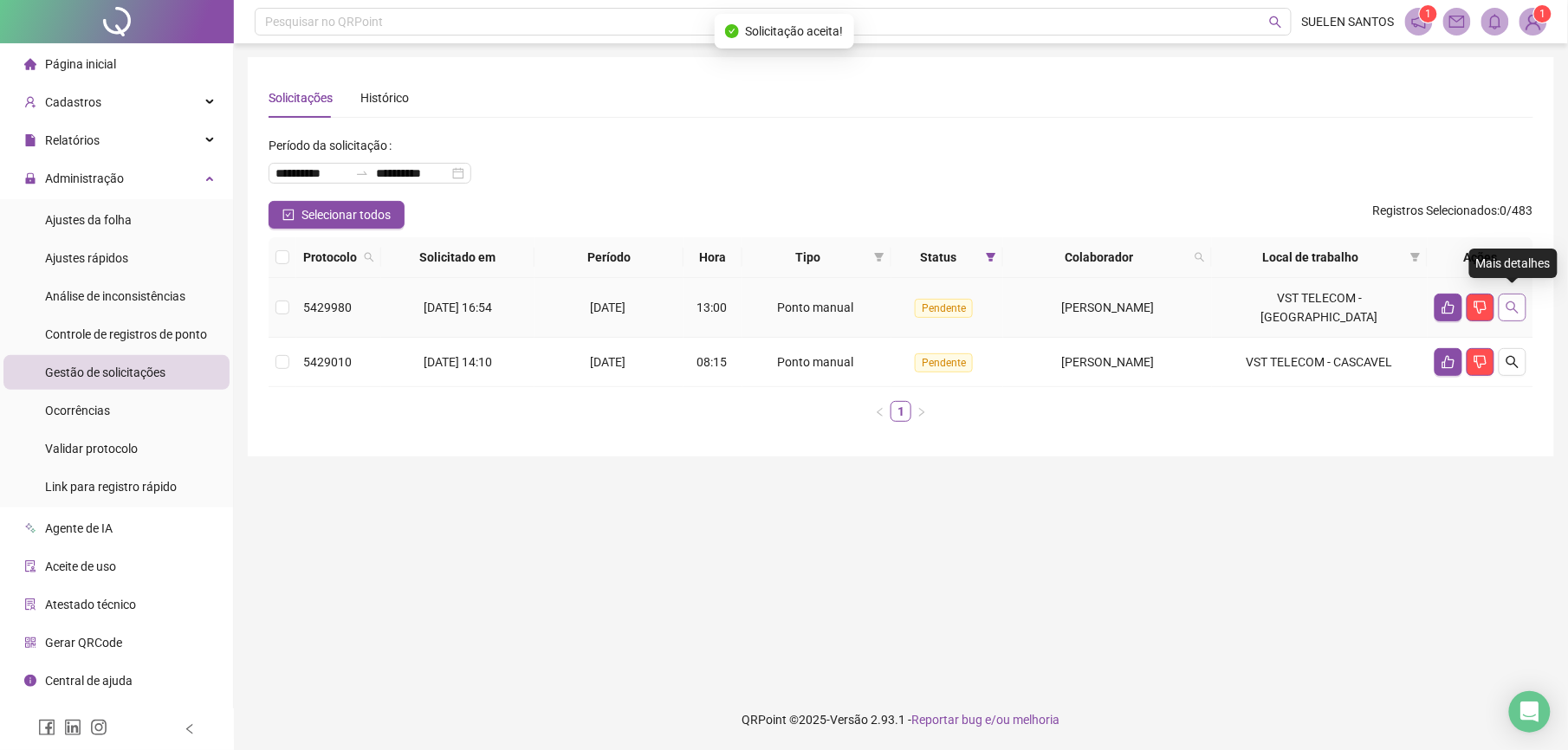
click at [1515, 302] on icon "search" at bounding box center [1512, 307] width 13 height 13
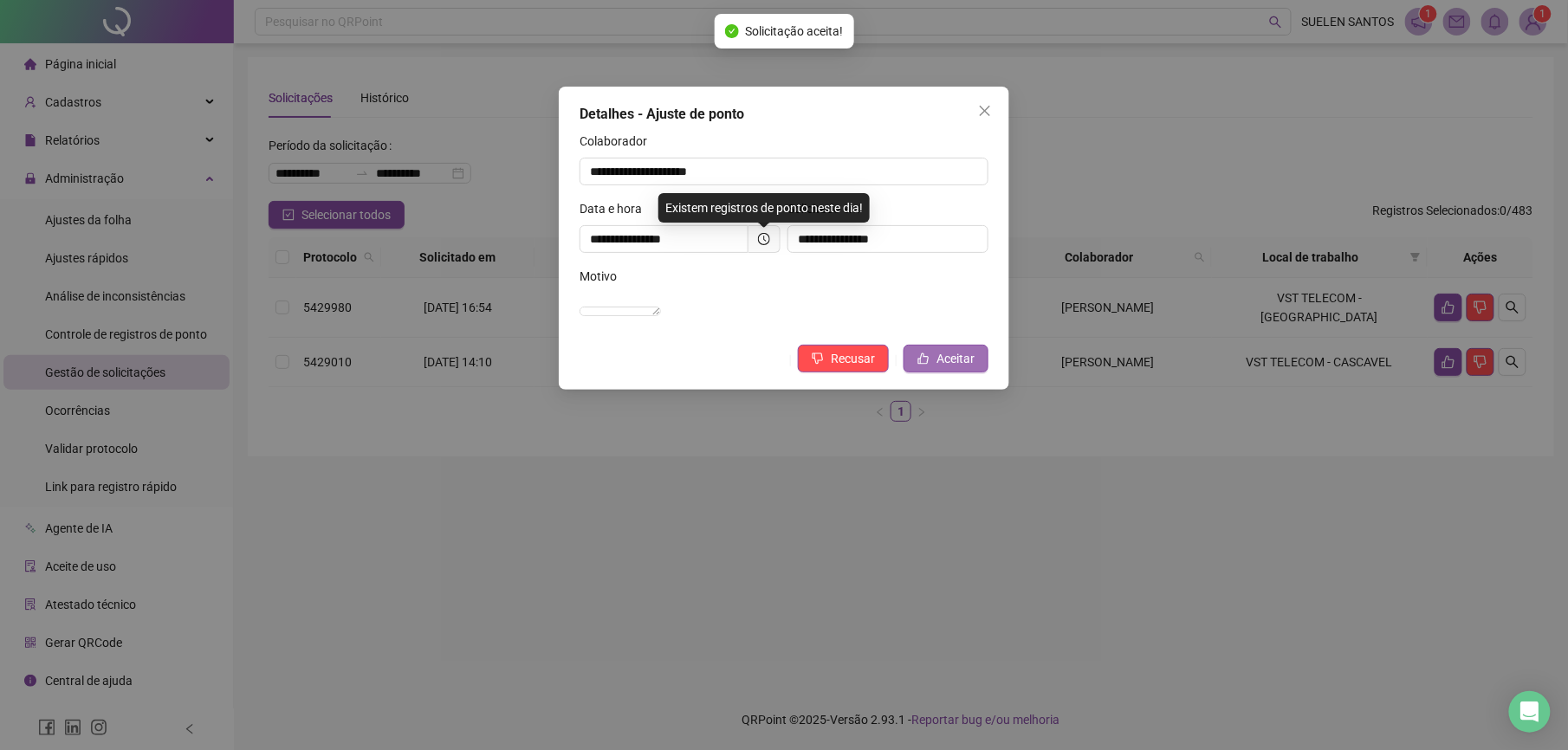
click at [936, 368] on span "Aceitar" at bounding box center [955, 358] width 38 height 19
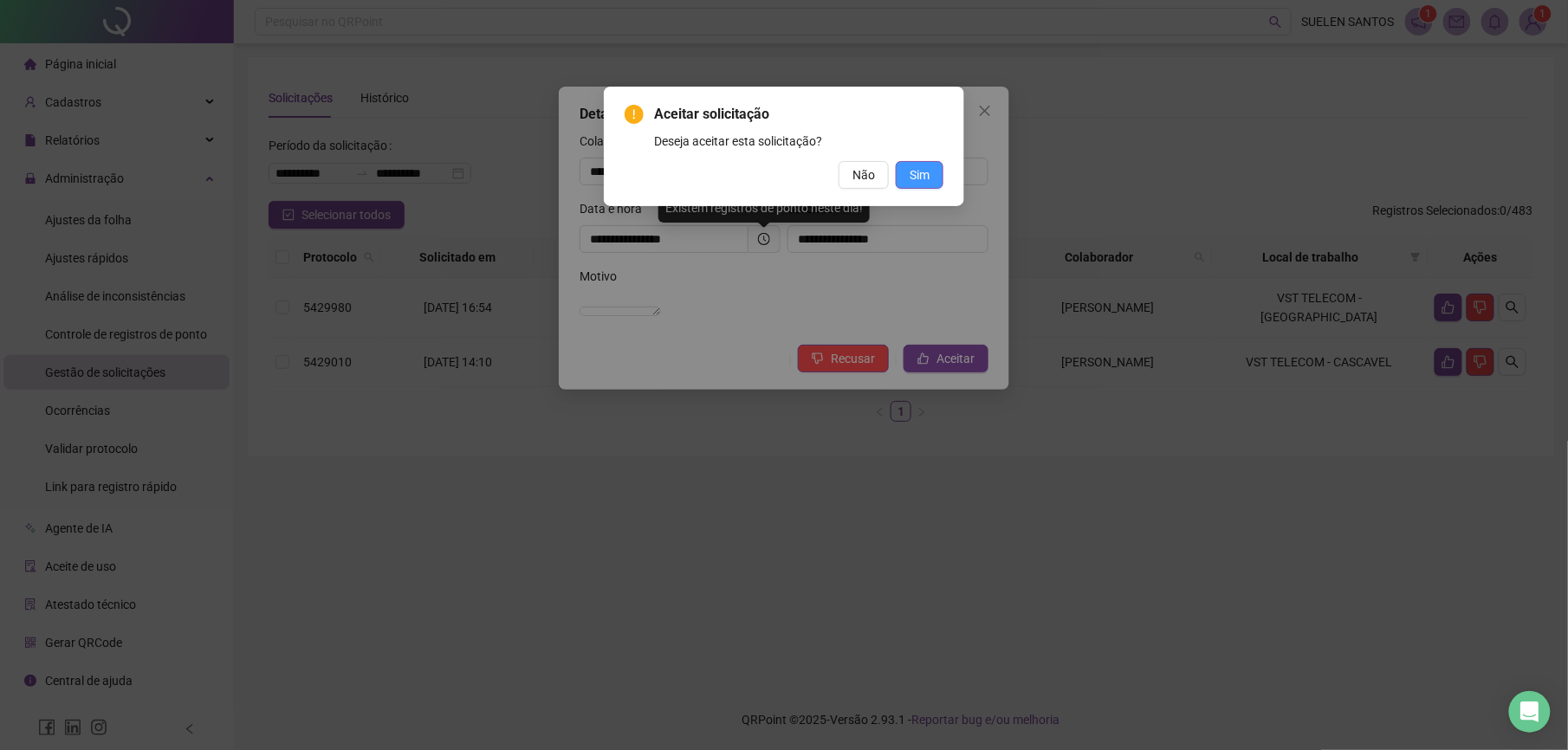
click at [927, 176] on span "Sim" at bounding box center [919, 174] width 20 height 19
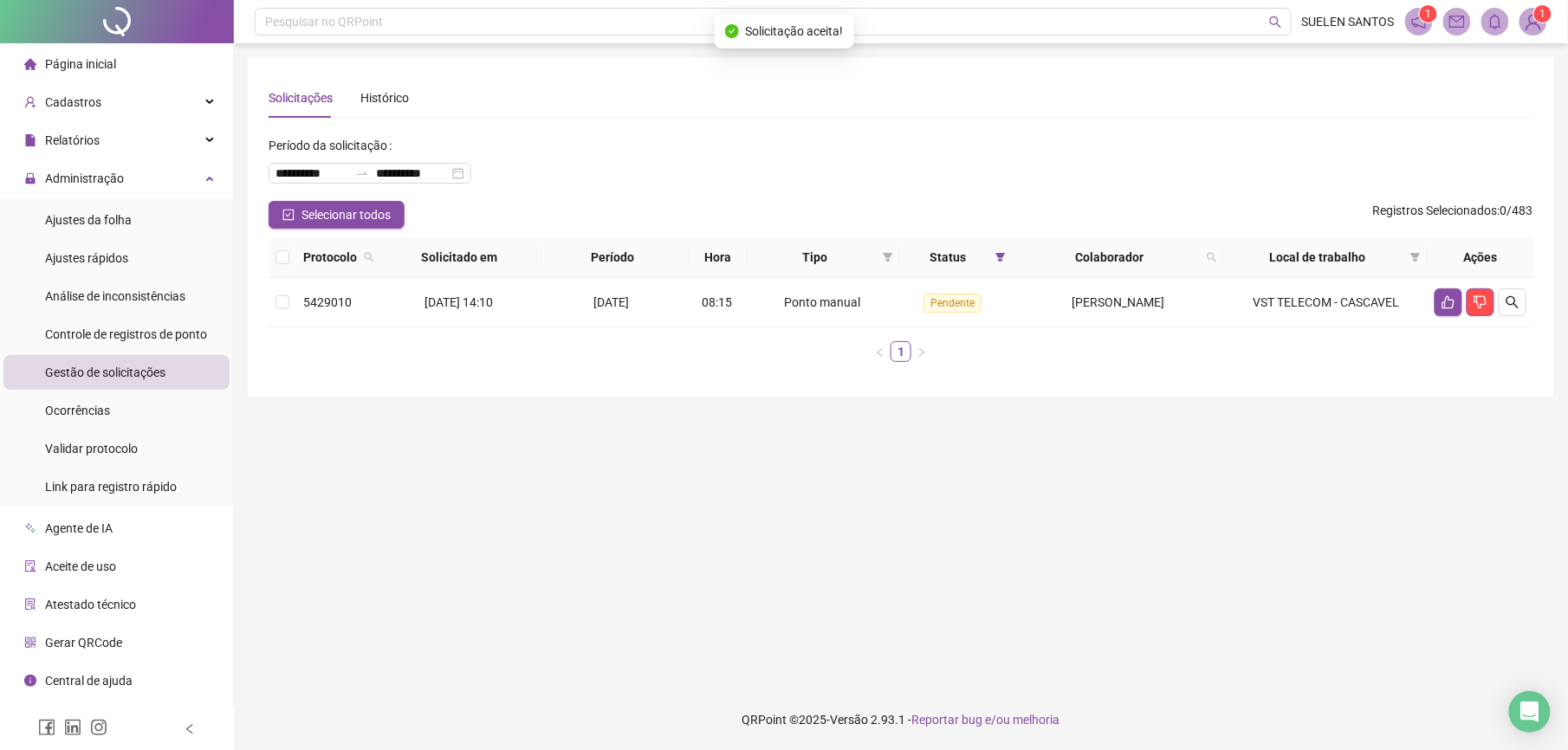
click at [645, 505] on main "**********" at bounding box center [900, 367] width 1306 height 619
